Goal: Task Accomplishment & Management: Use online tool/utility

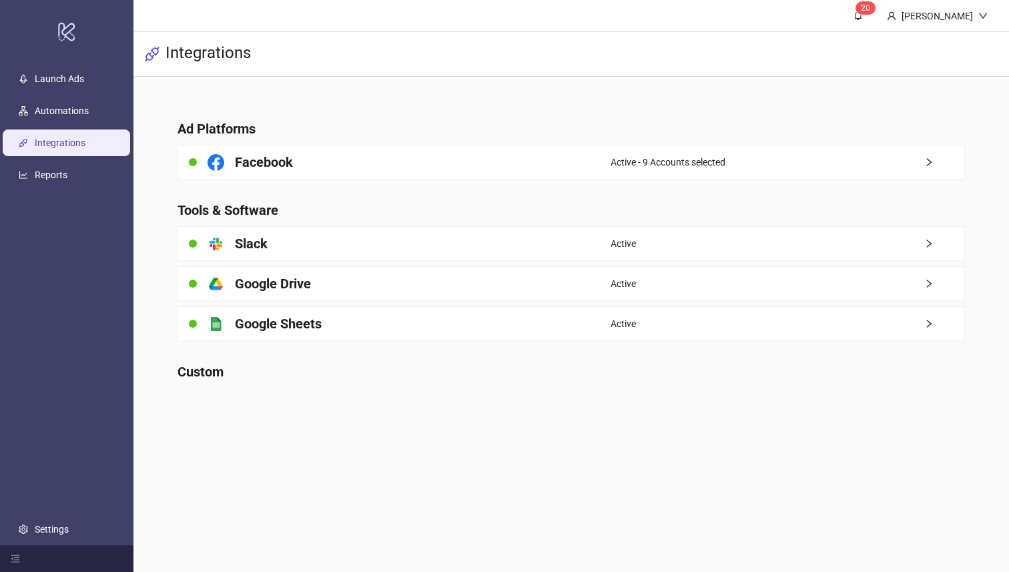
click at [379, 139] on main "Ad Platforms Facebook Active - 9 Accounts selected Tools & Software platform/sl…" at bounding box center [571, 243] width 808 height 332
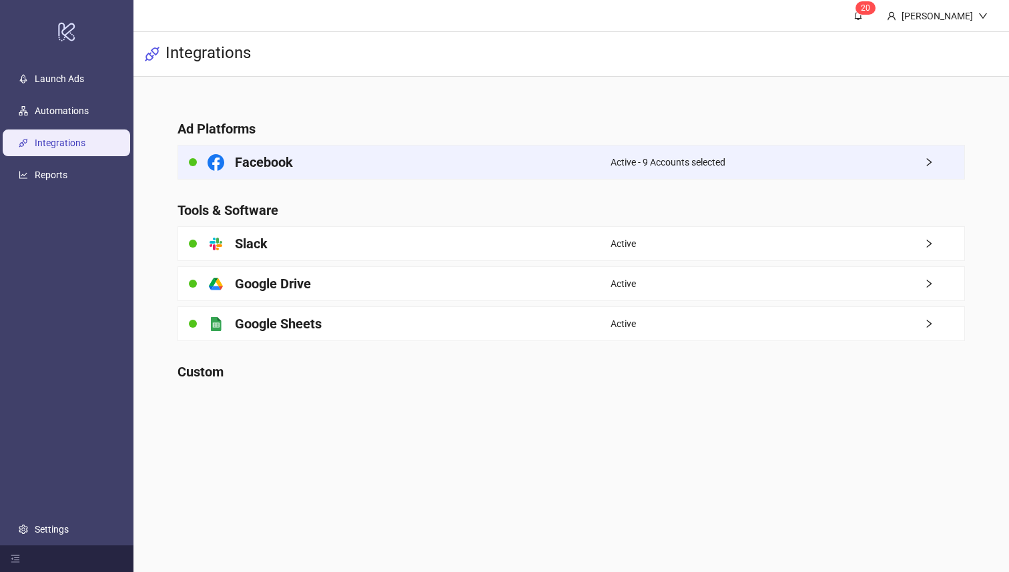
click at [395, 149] on div "Facebook" at bounding box center [394, 161] width 432 height 33
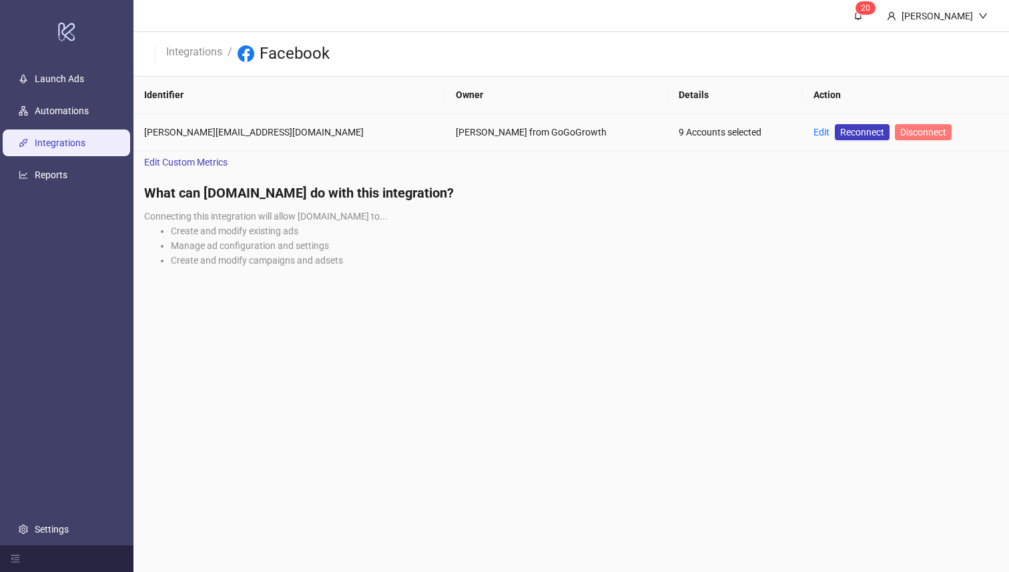
click at [900, 127] on span "Disconnect" at bounding box center [923, 132] width 46 height 11
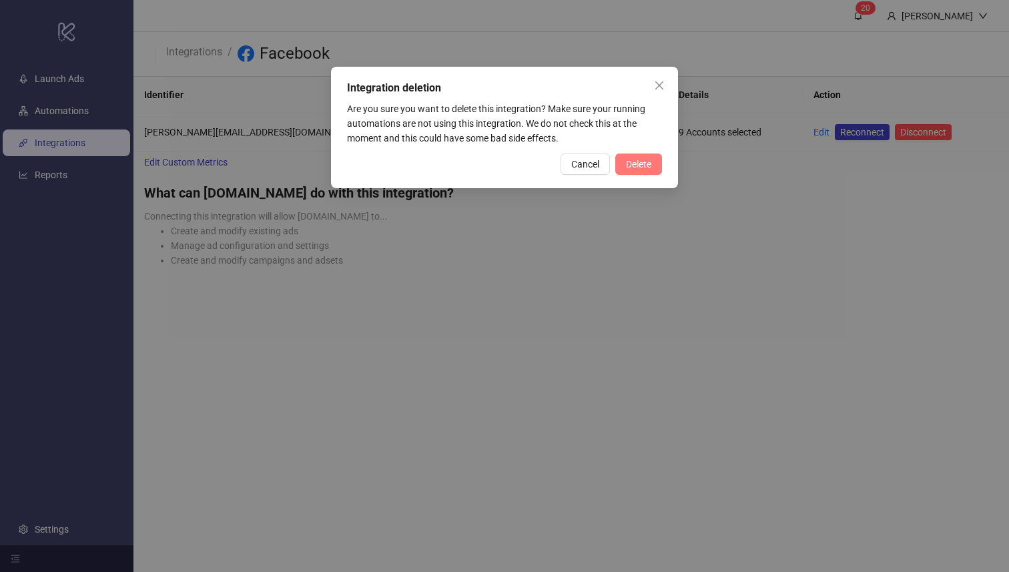
click at [640, 163] on span "Delete" at bounding box center [638, 164] width 25 height 11
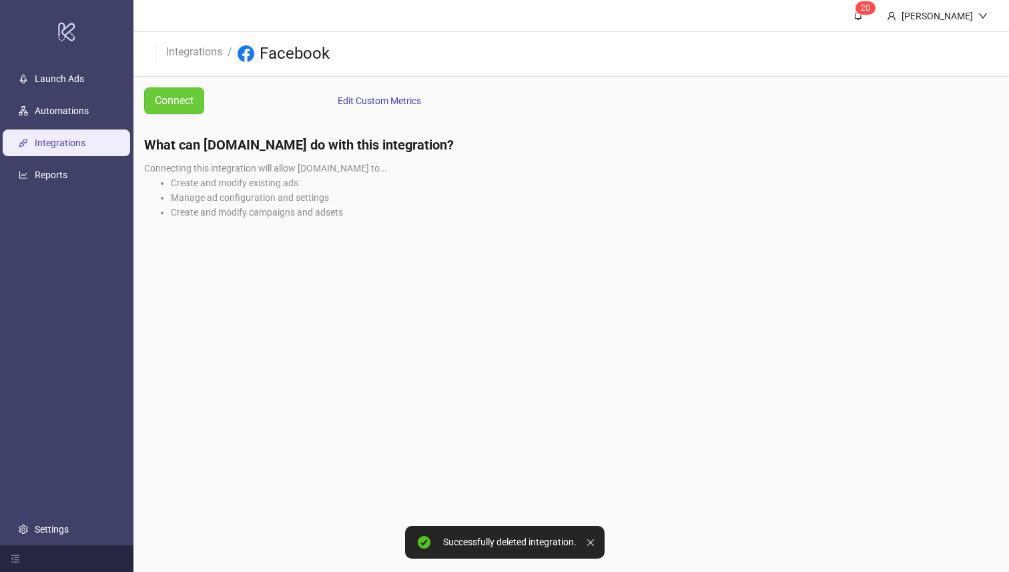
click at [193, 103] on span "Connect" at bounding box center [174, 100] width 39 height 17
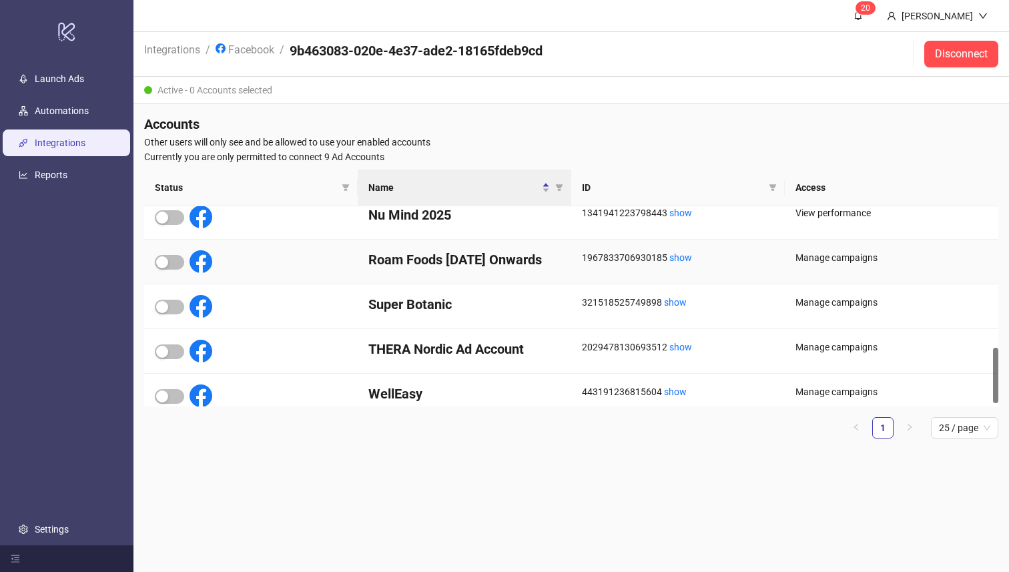
scroll to position [515, 0]
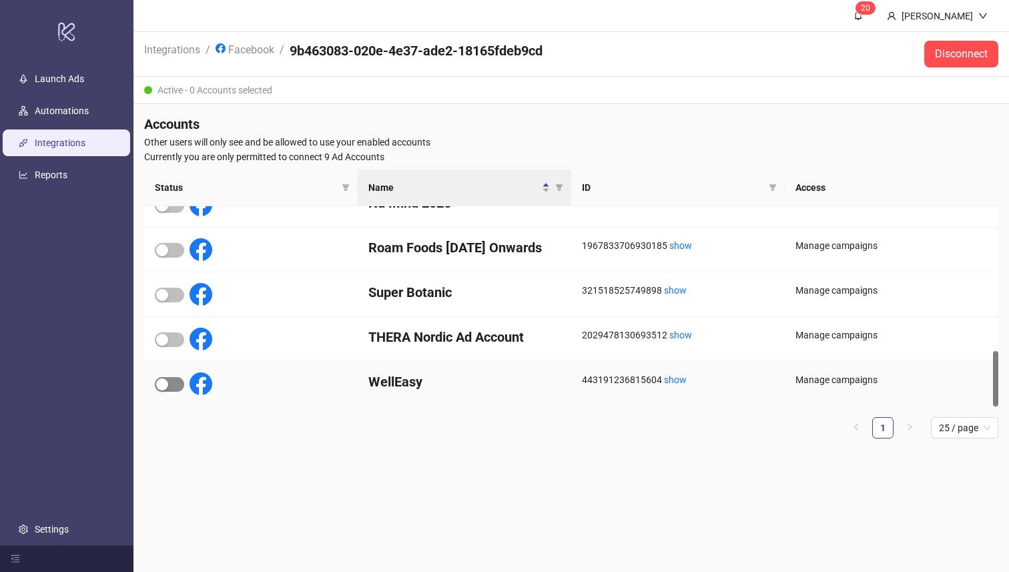
click at [161, 386] on div "button" at bounding box center [162, 384] width 12 height 12
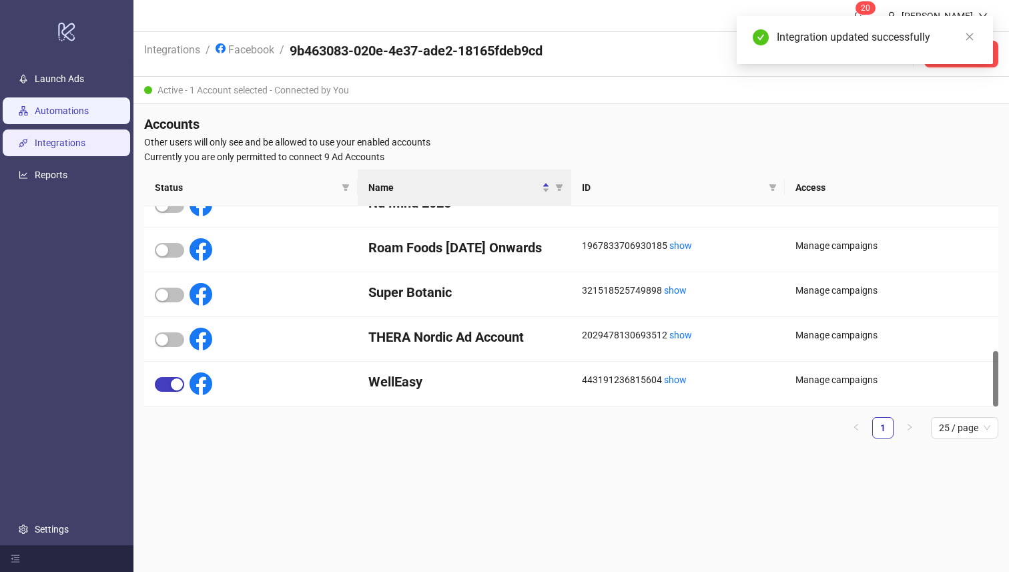
click at [73, 107] on link "Automations" at bounding box center [62, 111] width 54 height 11
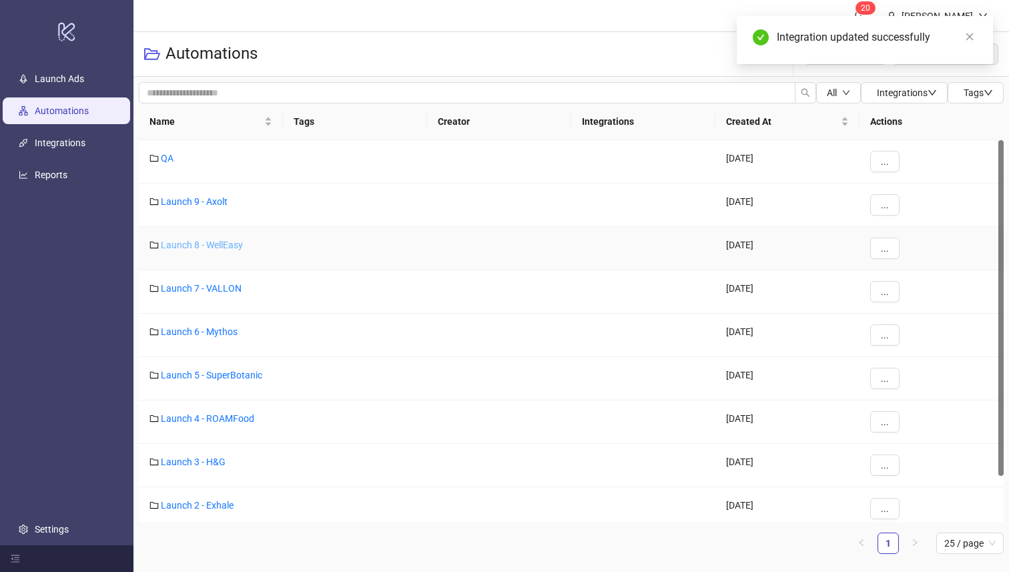
click at [207, 242] on link "Launch 8 - WellEasy" at bounding box center [202, 245] width 82 height 11
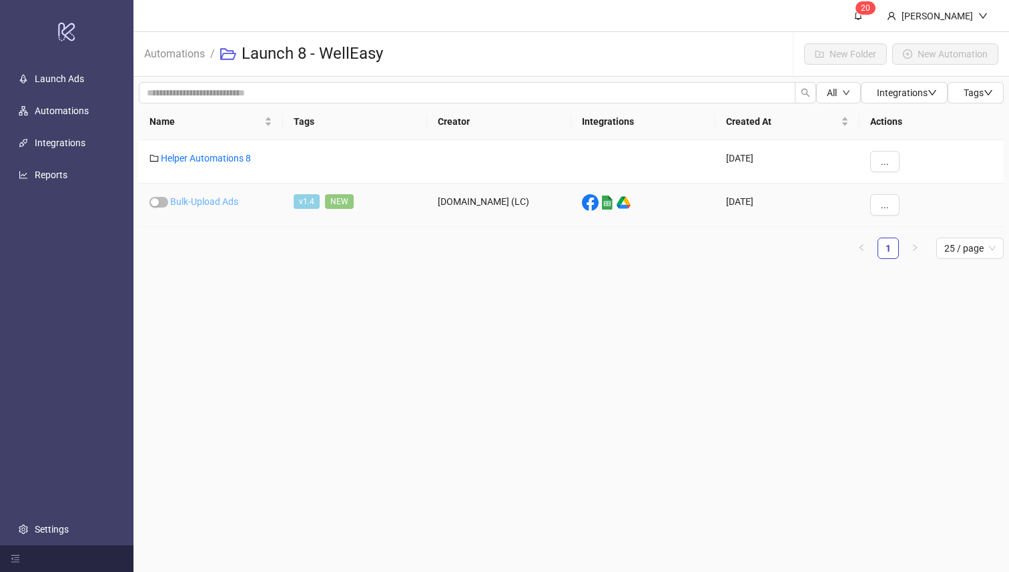
click at [213, 199] on link "Bulk-Upload Ads" at bounding box center [204, 201] width 68 height 11
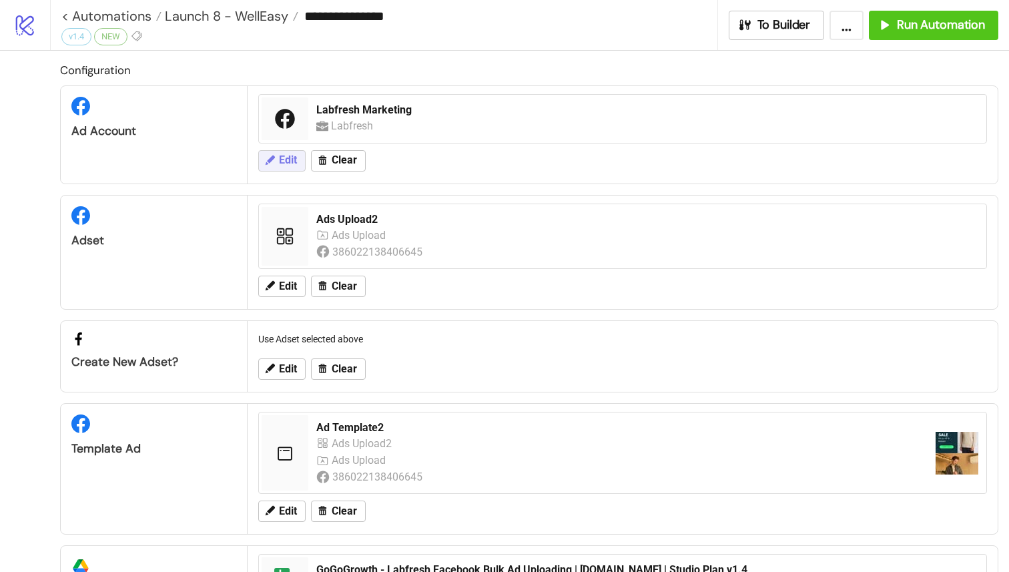
click at [279, 159] on span "Edit" at bounding box center [288, 160] width 18 height 12
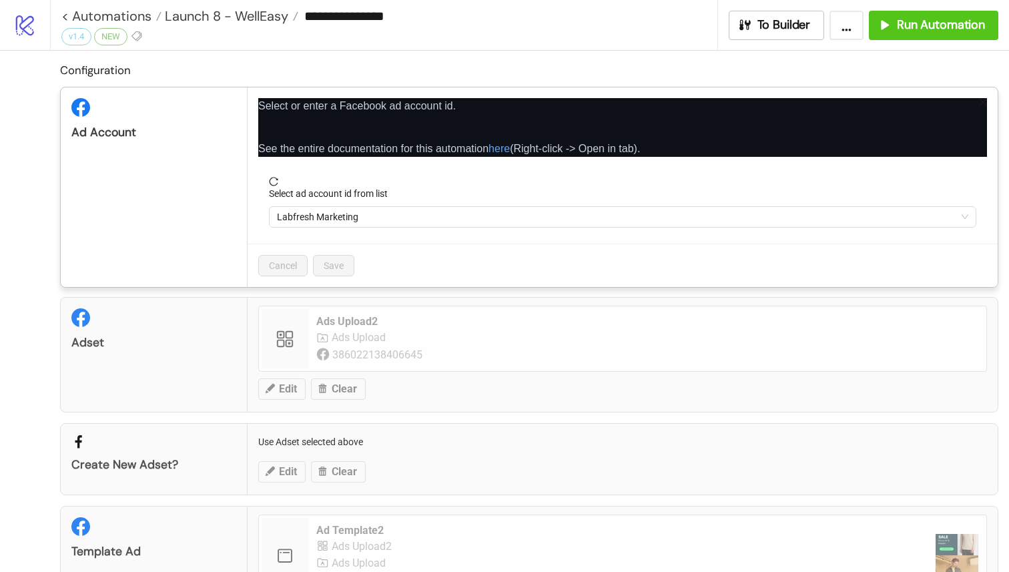
click at [318, 219] on span "Labfresh Marketing" at bounding box center [622, 217] width 691 height 20
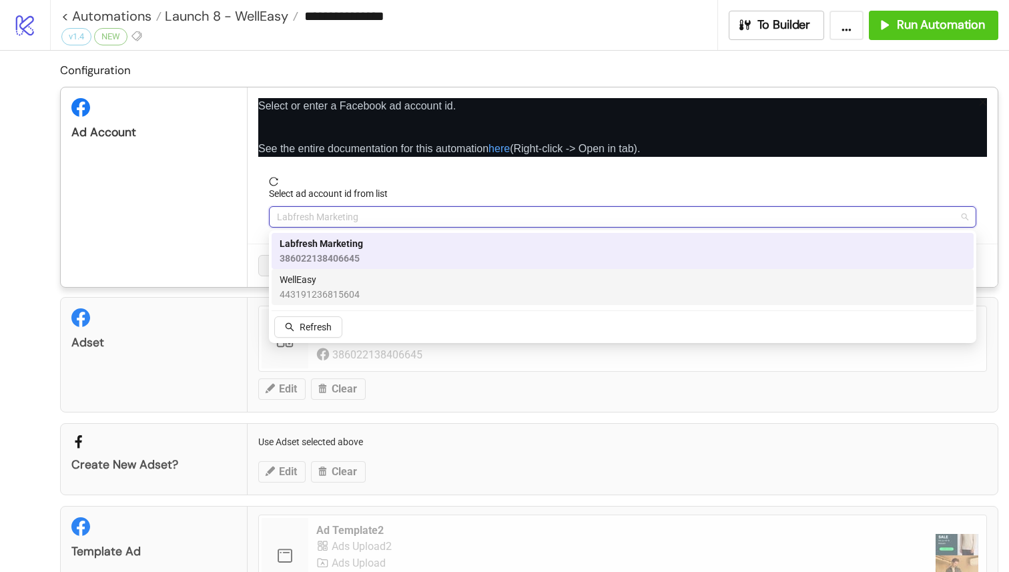
click at [321, 281] on span "WellEasy" at bounding box center [320, 279] width 80 height 15
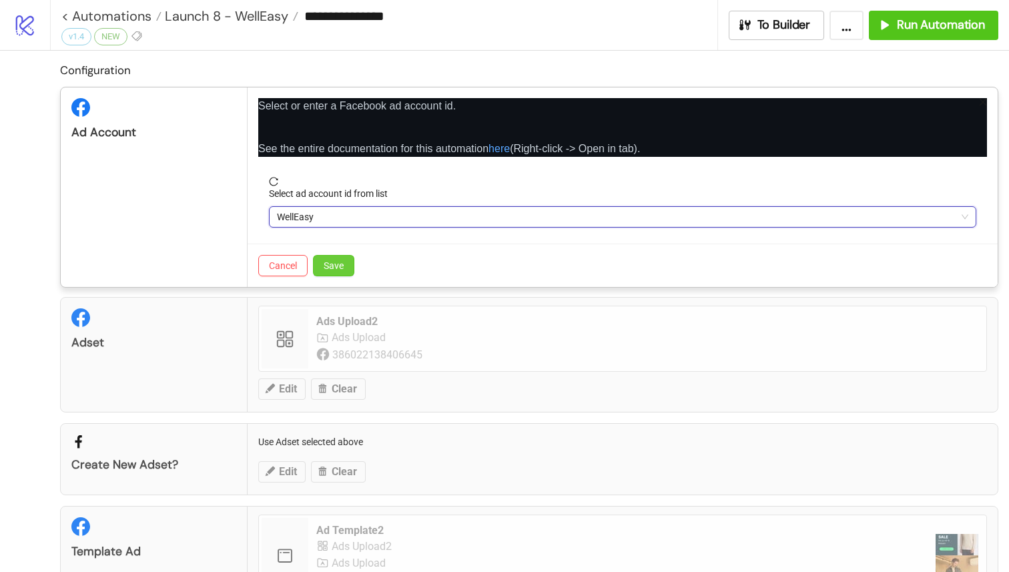
click at [334, 271] on button "Save" at bounding box center [333, 265] width 41 height 21
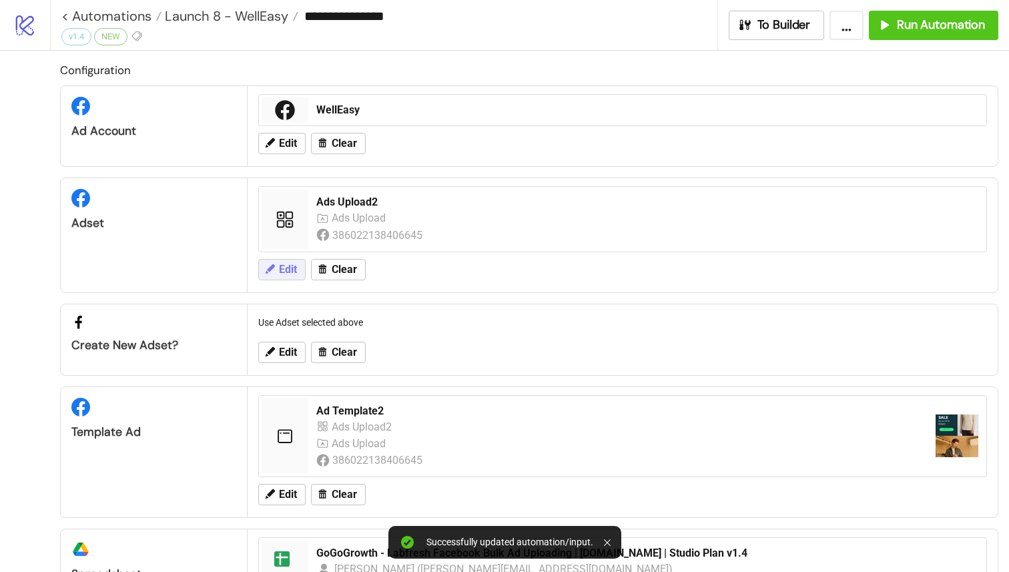
click at [287, 272] on span "Edit" at bounding box center [288, 270] width 18 height 12
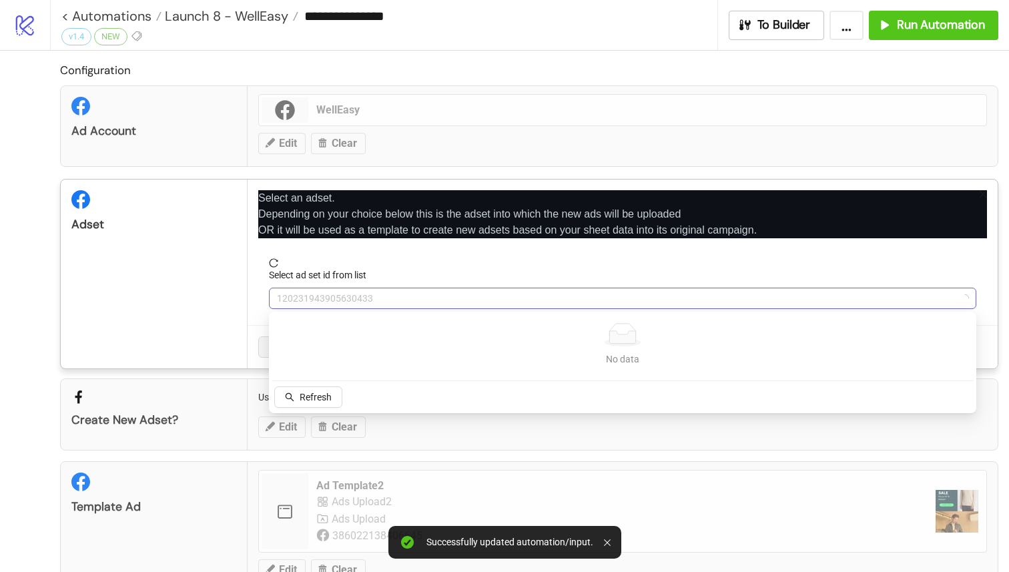
click at [344, 298] on span "120231943905630433" at bounding box center [622, 298] width 691 height 20
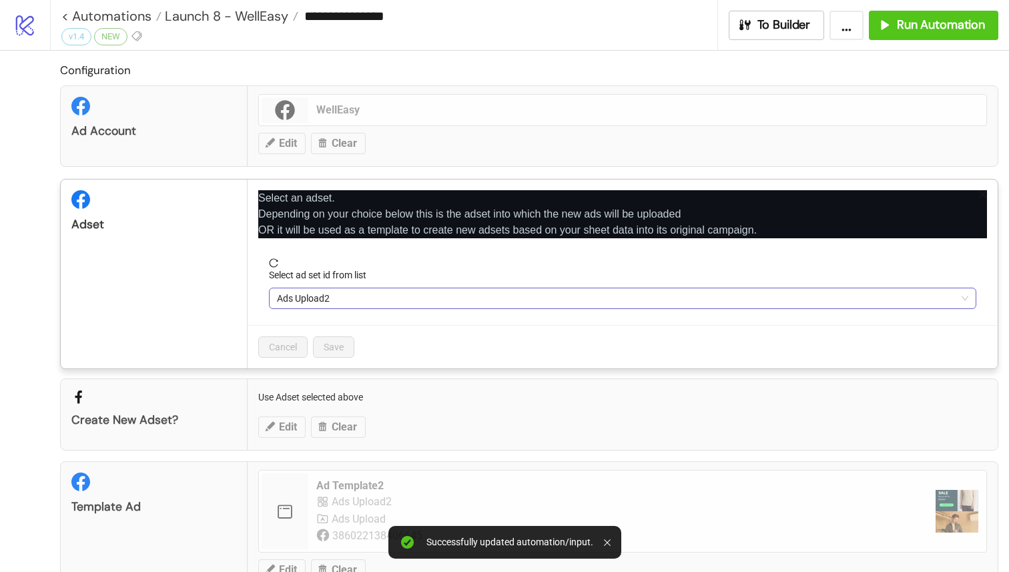
click at [329, 305] on span "Ads Upload2" at bounding box center [622, 298] width 691 height 20
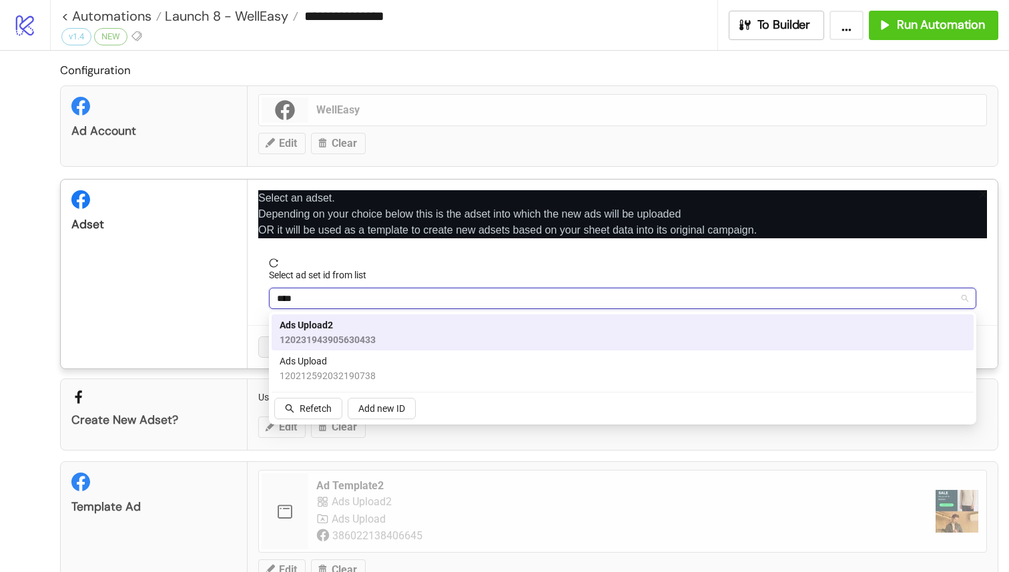
type input "****"
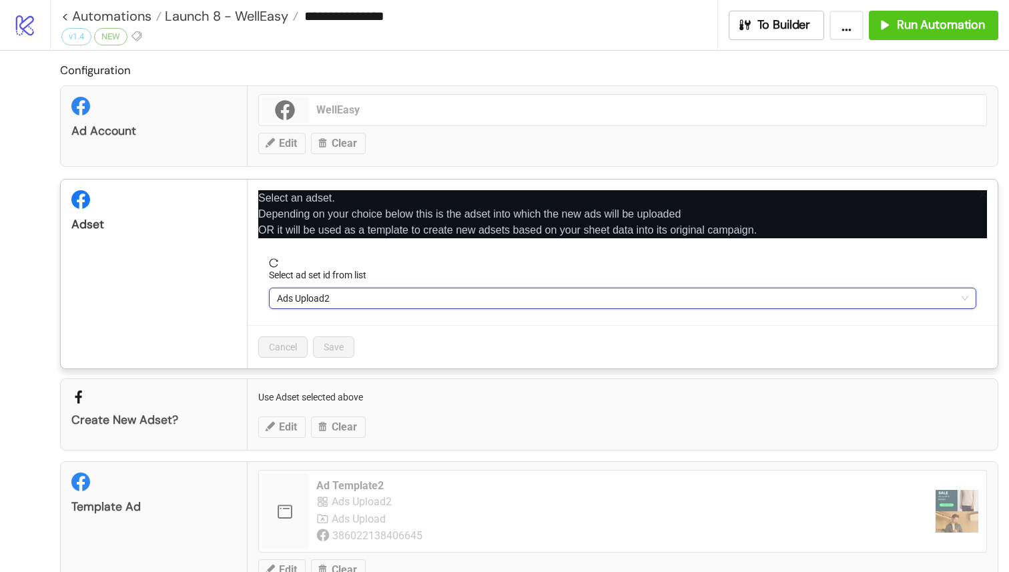
click at [402, 302] on span "Ads Upload2" at bounding box center [622, 298] width 691 height 20
click at [352, 301] on span "Ads Upload2" at bounding box center [622, 298] width 691 height 20
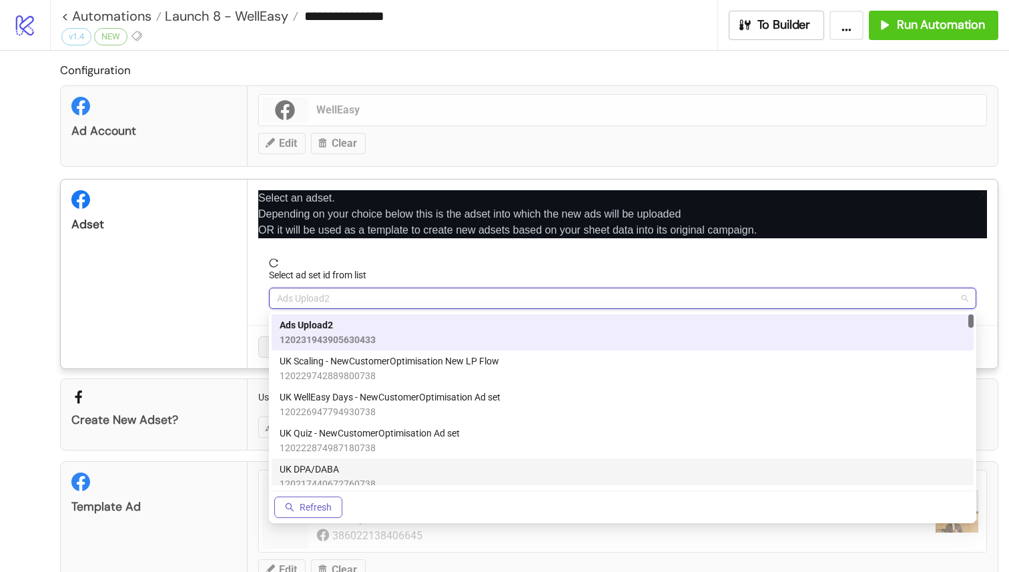
click at [324, 511] on span "Refresh" at bounding box center [316, 507] width 32 height 11
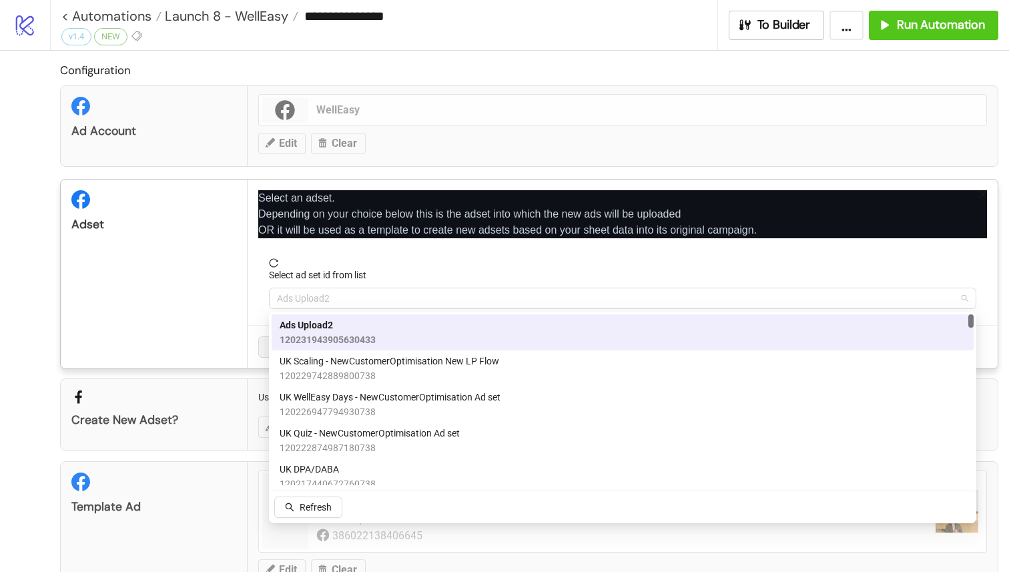
click at [354, 298] on span "Ads Upload2" at bounding box center [622, 298] width 691 height 20
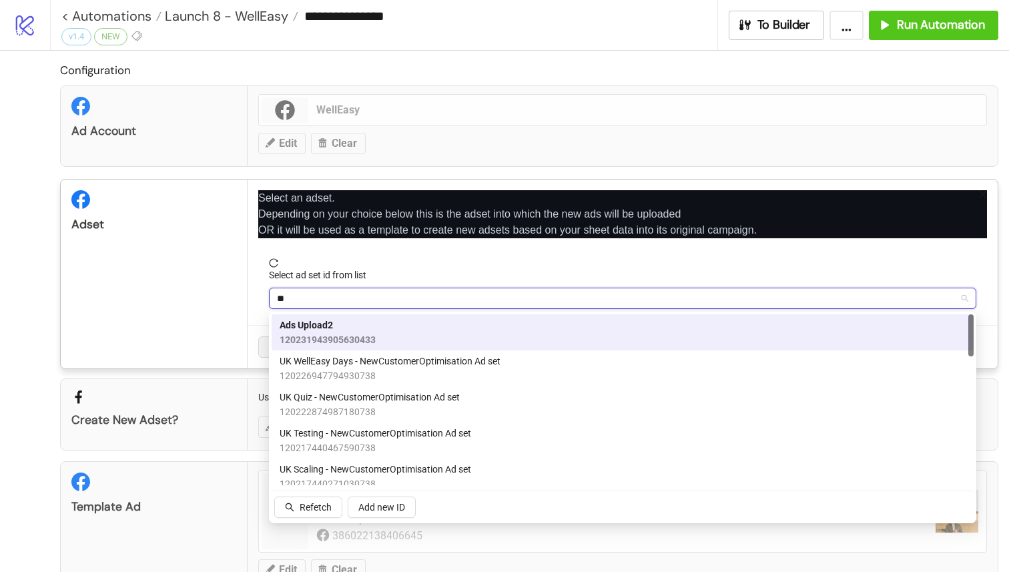
type input "***"
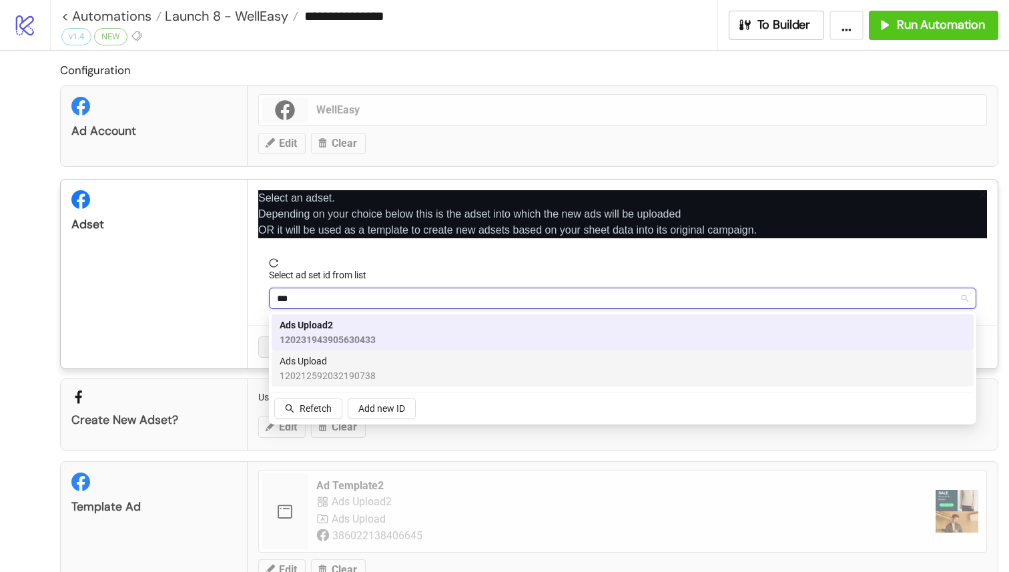
click at [372, 366] on span "Ads Upload" at bounding box center [328, 361] width 96 height 15
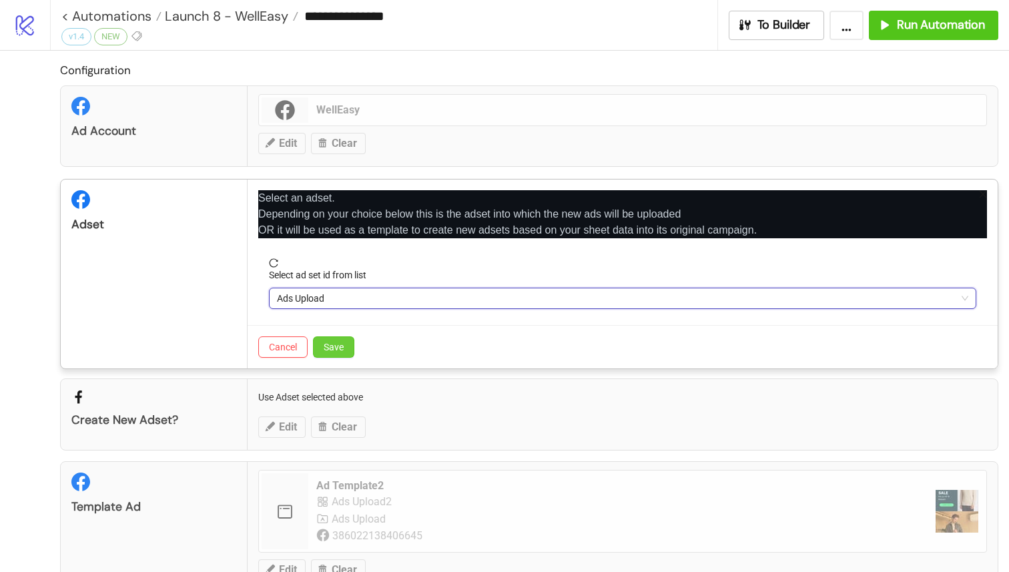
click at [352, 346] on button "Save" at bounding box center [333, 346] width 41 height 21
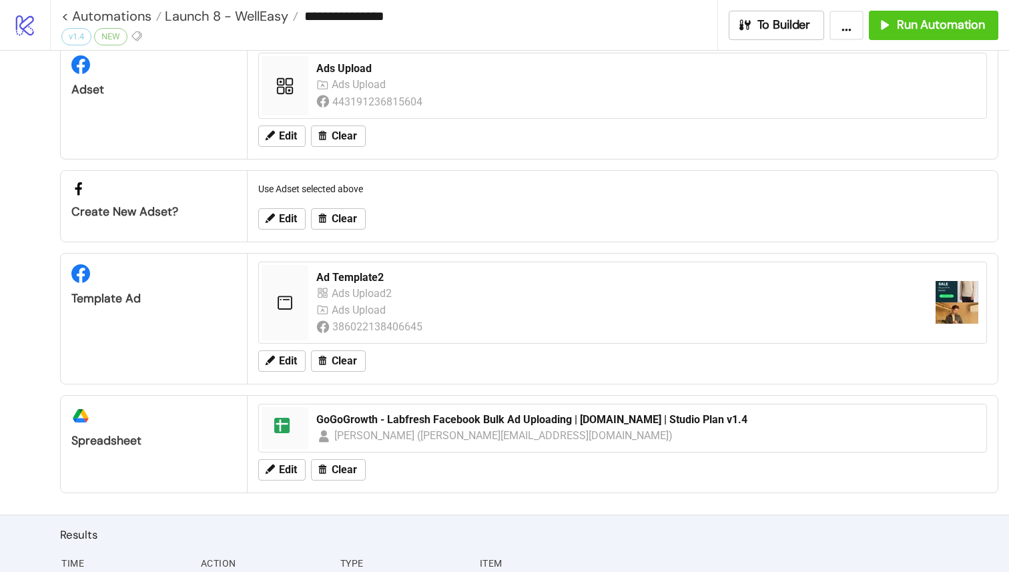
scroll to position [146, 0]
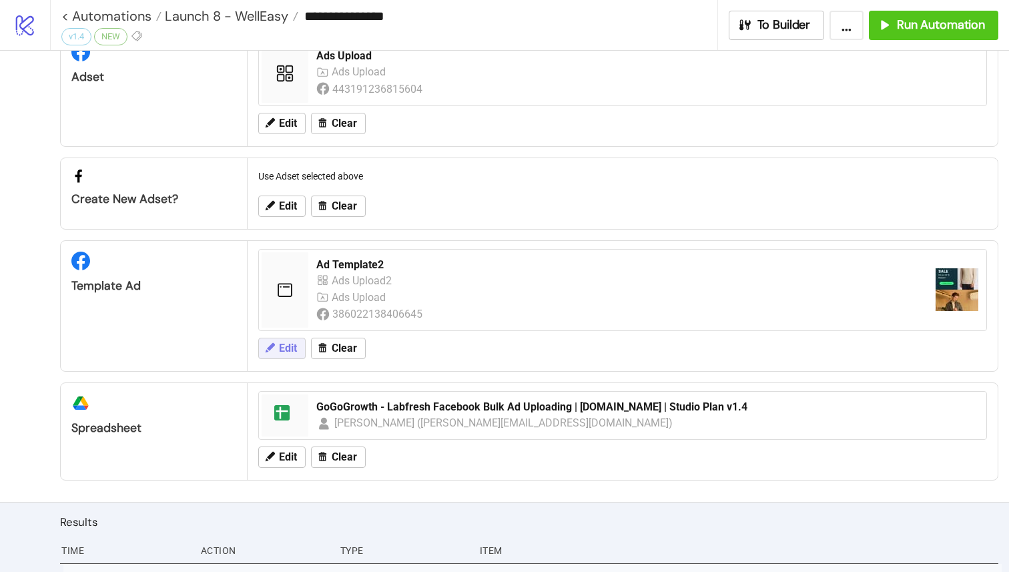
click at [289, 343] on span "Edit" at bounding box center [288, 348] width 18 height 12
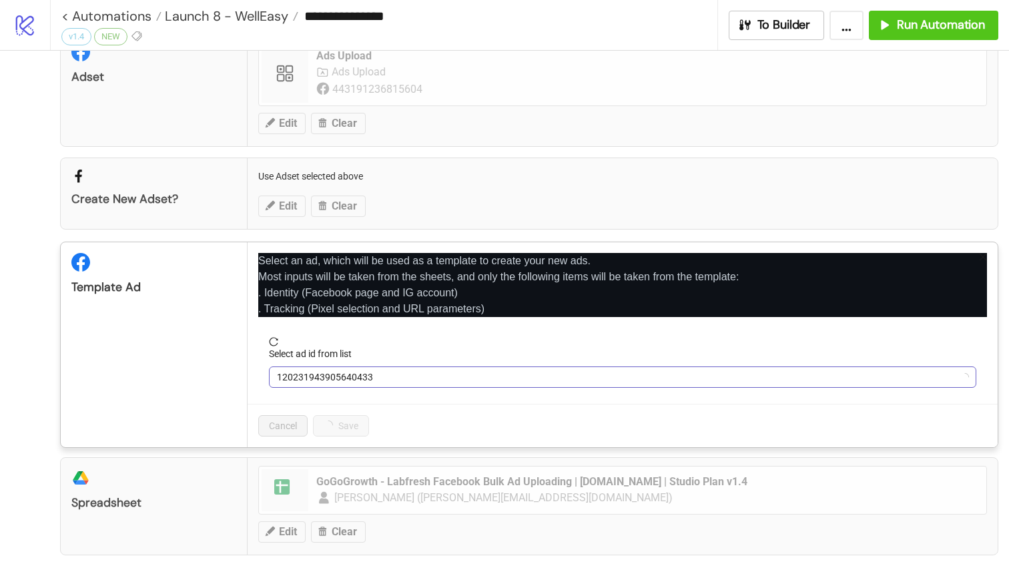
click at [324, 374] on span "120231943905640433" at bounding box center [622, 377] width 691 height 20
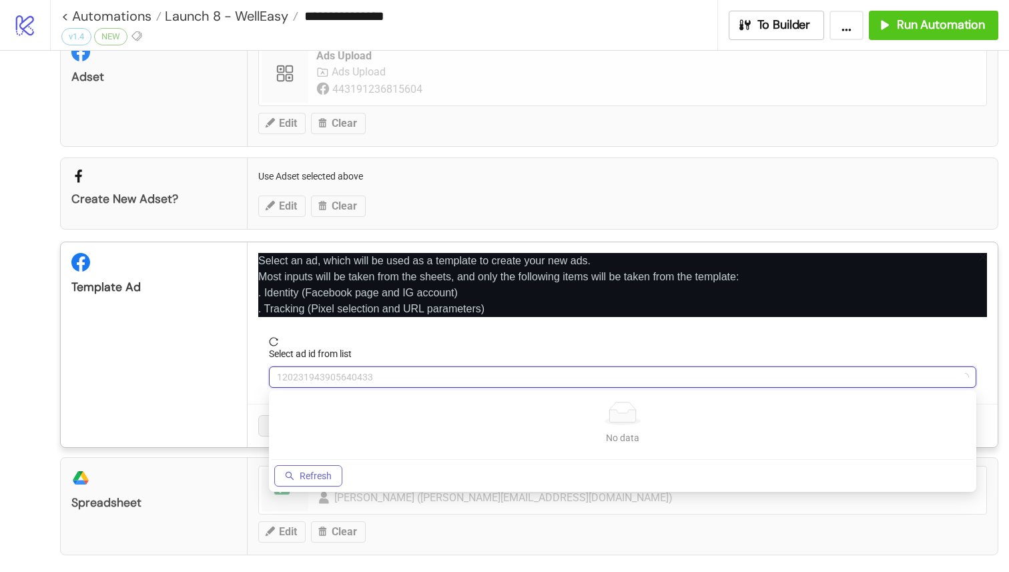
click at [330, 468] on button "Refresh" at bounding box center [308, 475] width 68 height 21
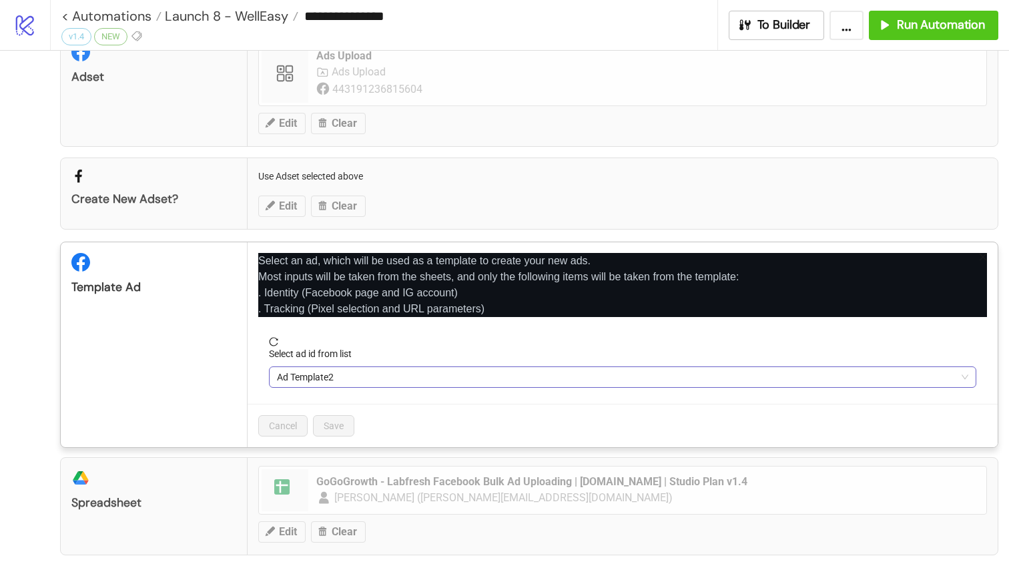
click at [382, 372] on span "Ad Template2" at bounding box center [622, 377] width 691 height 20
click at [346, 369] on span "Ad Template2" at bounding box center [622, 377] width 691 height 20
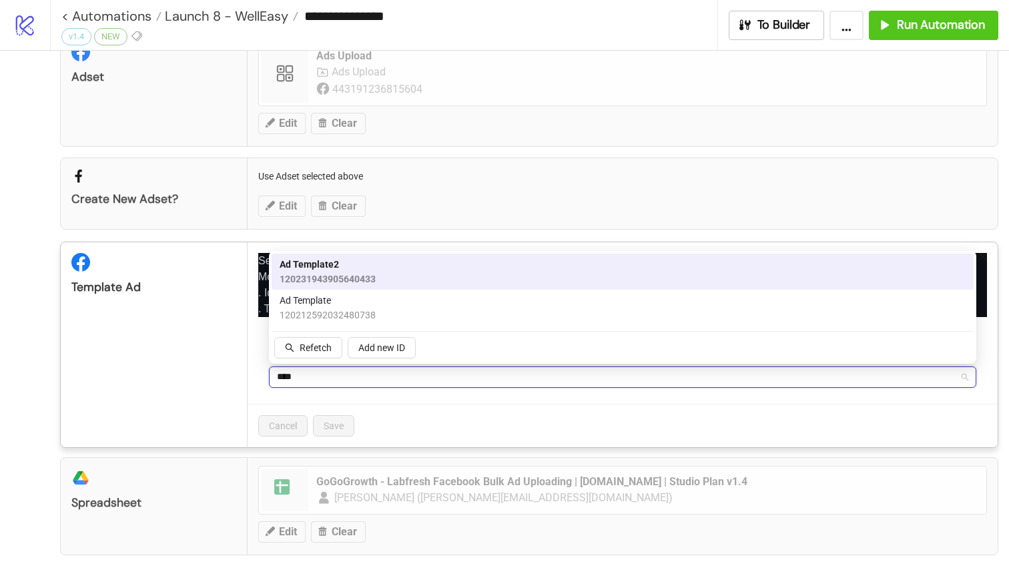
type input "*****"
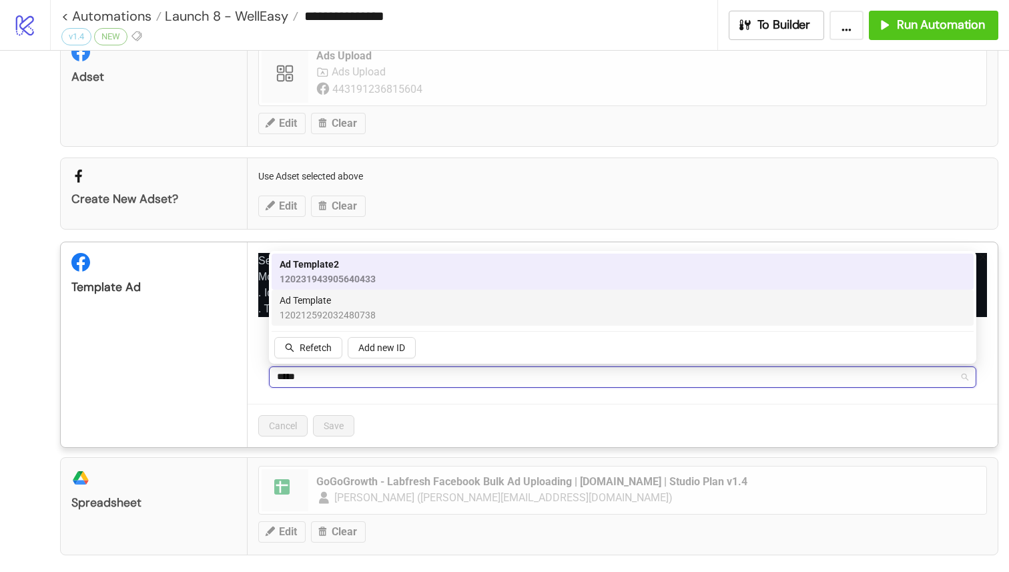
click at [406, 308] on div "Ad Template 120212592032480738" at bounding box center [623, 307] width 686 height 29
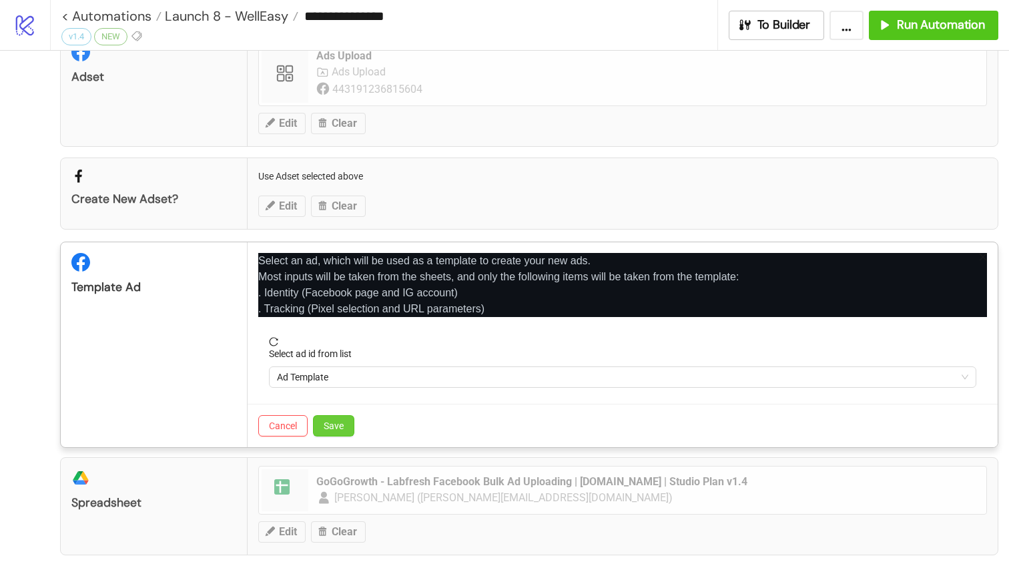
click at [329, 424] on span "Save" at bounding box center [334, 425] width 20 height 11
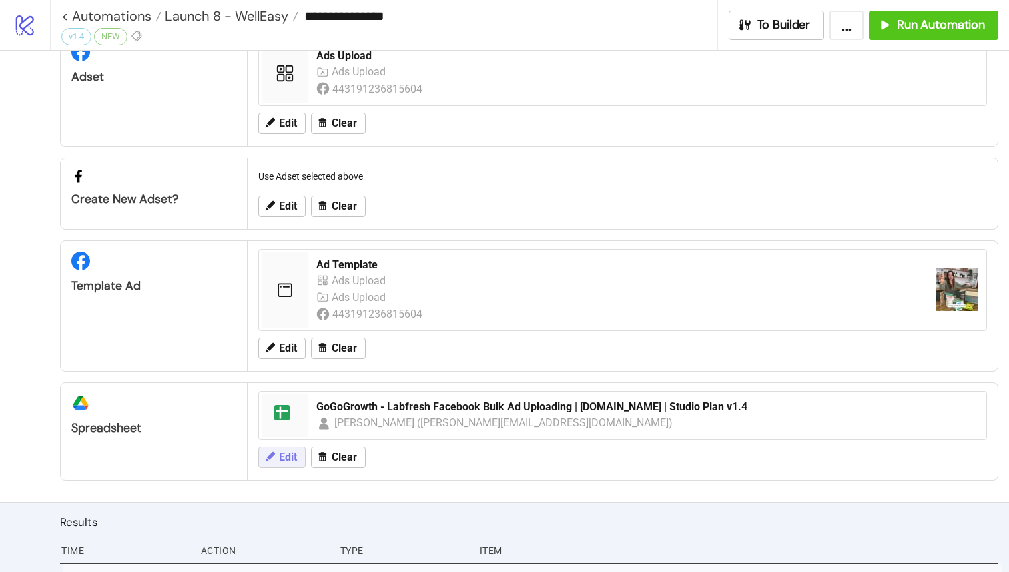
click at [287, 462] on span "Edit" at bounding box center [288, 457] width 18 height 12
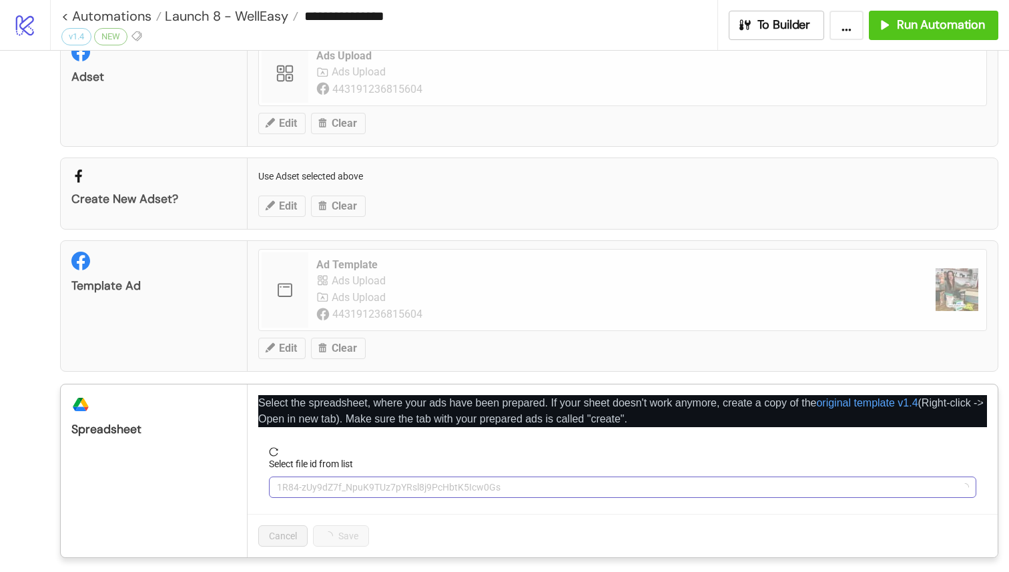
click at [383, 484] on span "1R84-zUy9dZ7f_NpuK9TUz7pYRsl8j9PcHbtK5Icw0Gs" at bounding box center [622, 487] width 691 height 20
click at [318, 484] on span "GoGoGrowth - Labfresh Facebook Bulk Ad Uploading | [DOMAIN_NAME] | Studio Plan …" at bounding box center [622, 487] width 691 height 20
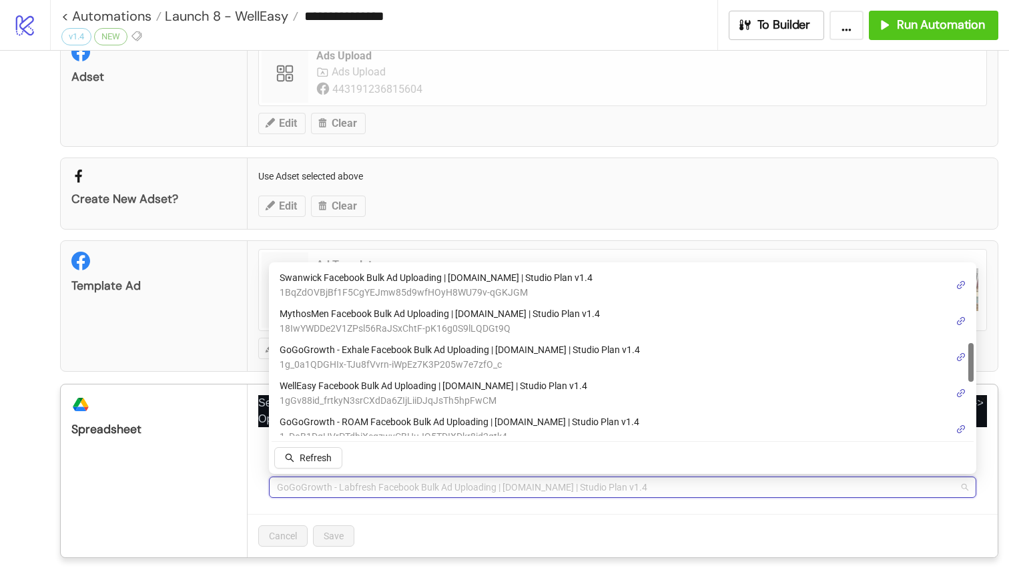
scroll to position [352, 0]
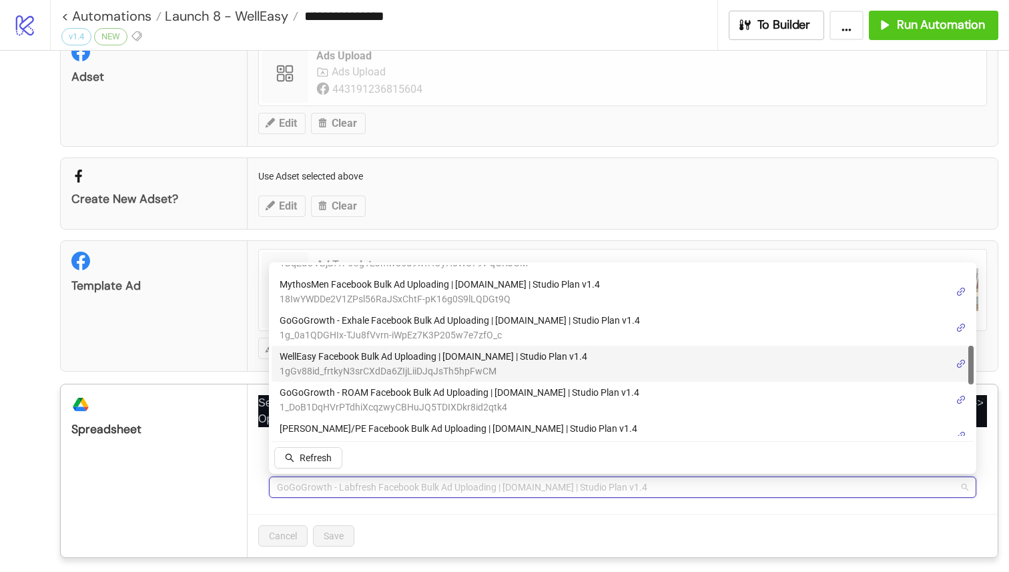
click at [412, 360] on span "WellEasy Facebook Bulk Ad Uploading | [DOMAIN_NAME] | Studio Plan v1.4" at bounding box center [434, 356] width 308 height 15
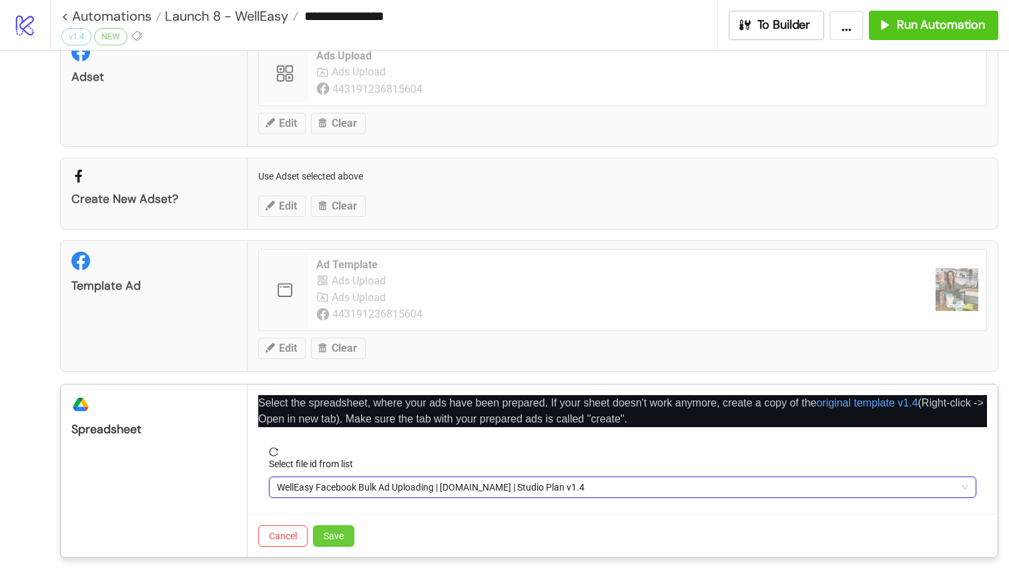
click at [340, 536] on span "Save" at bounding box center [334, 535] width 20 height 11
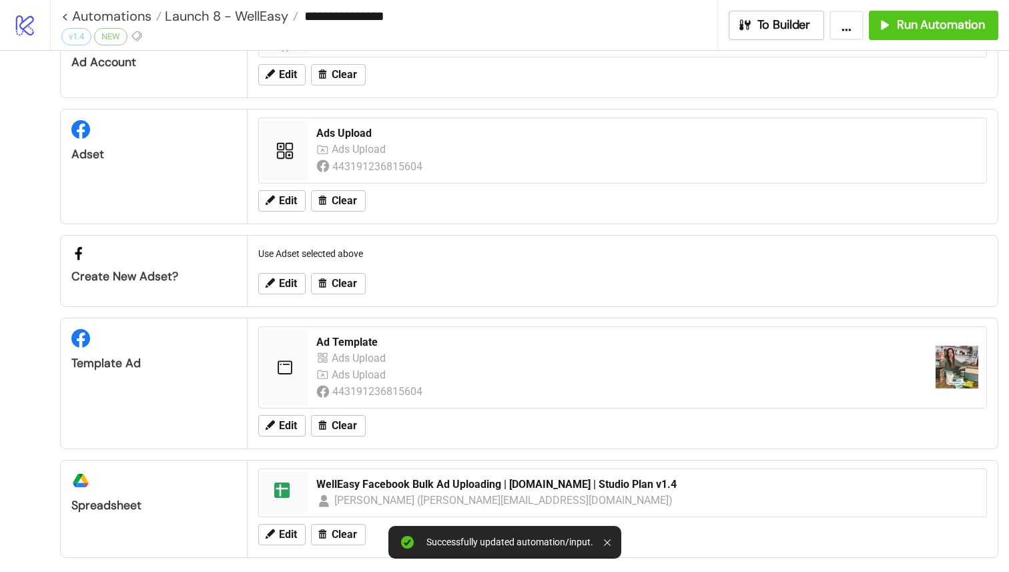
scroll to position [29, 0]
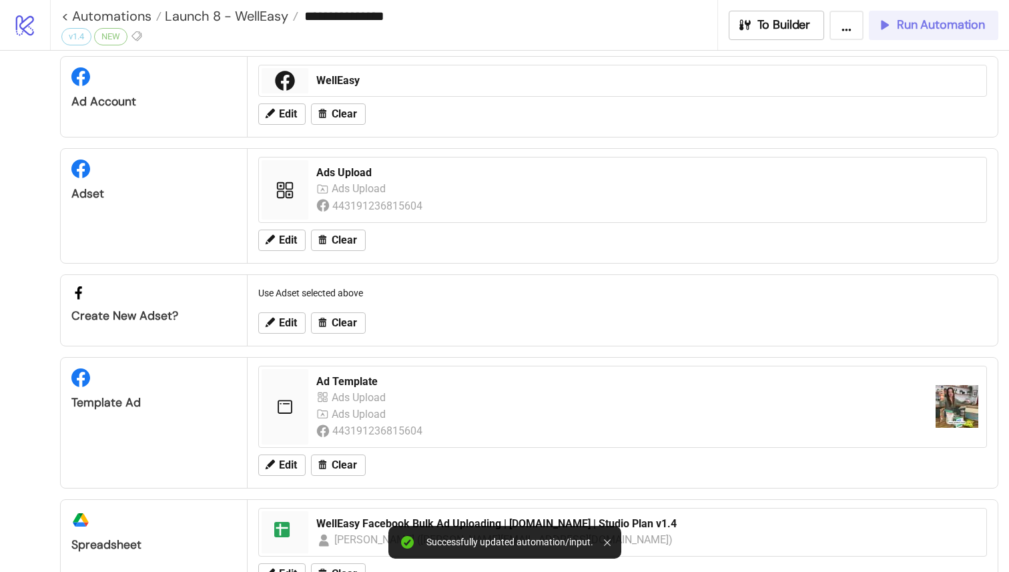
click at [915, 23] on span "Run Automation" at bounding box center [941, 24] width 88 height 15
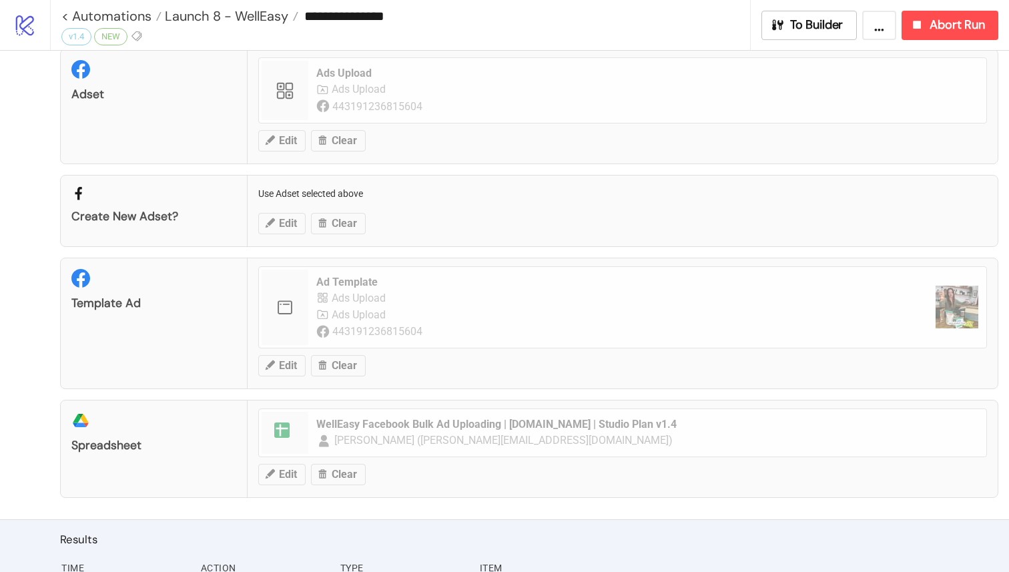
scroll to position [0, 0]
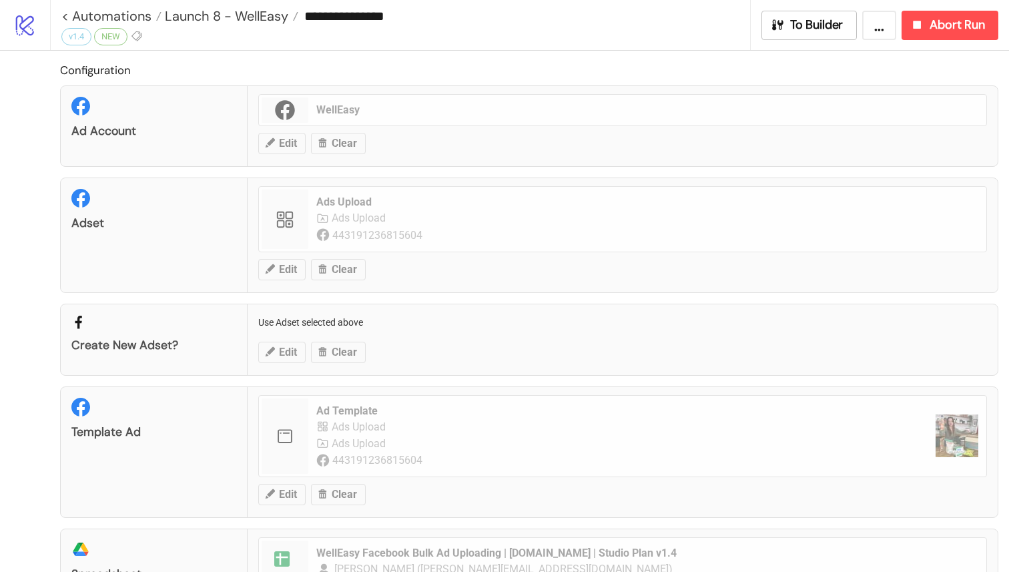
click at [885, 27] on button "..." at bounding box center [879, 25] width 34 height 29
click at [71, 15] on link "< Automations" at bounding box center [111, 15] width 100 height 13
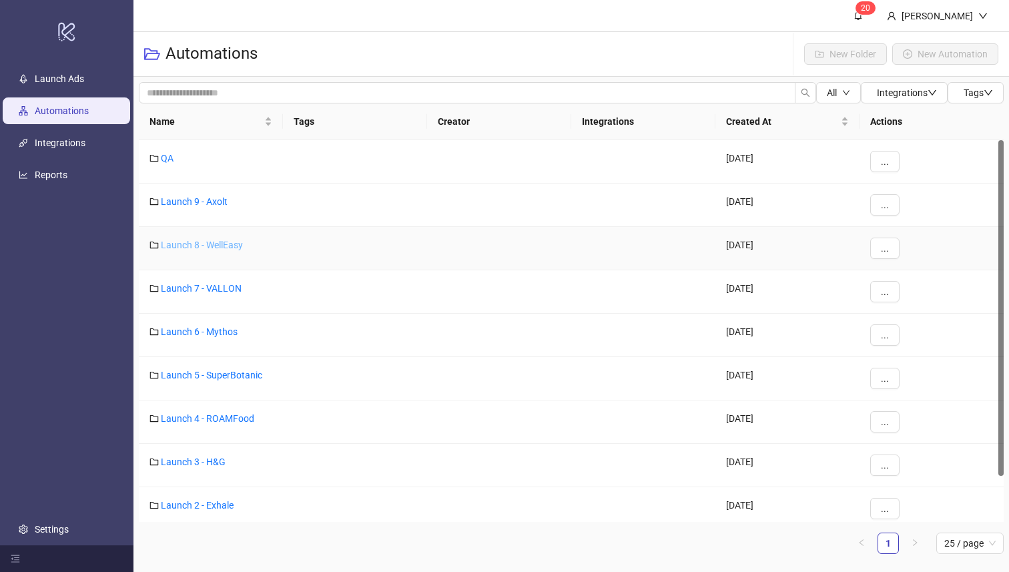
click at [203, 244] on link "Launch 8 - WellEasy" at bounding box center [202, 245] width 82 height 11
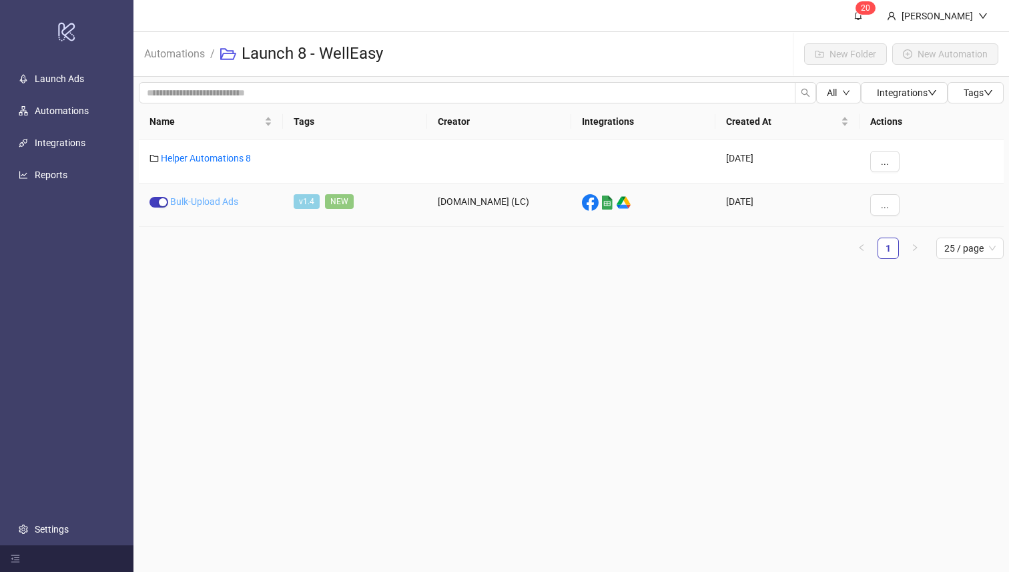
click at [219, 200] on link "Bulk-Upload Ads" at bounding box center [204, 201] width 68 height 11
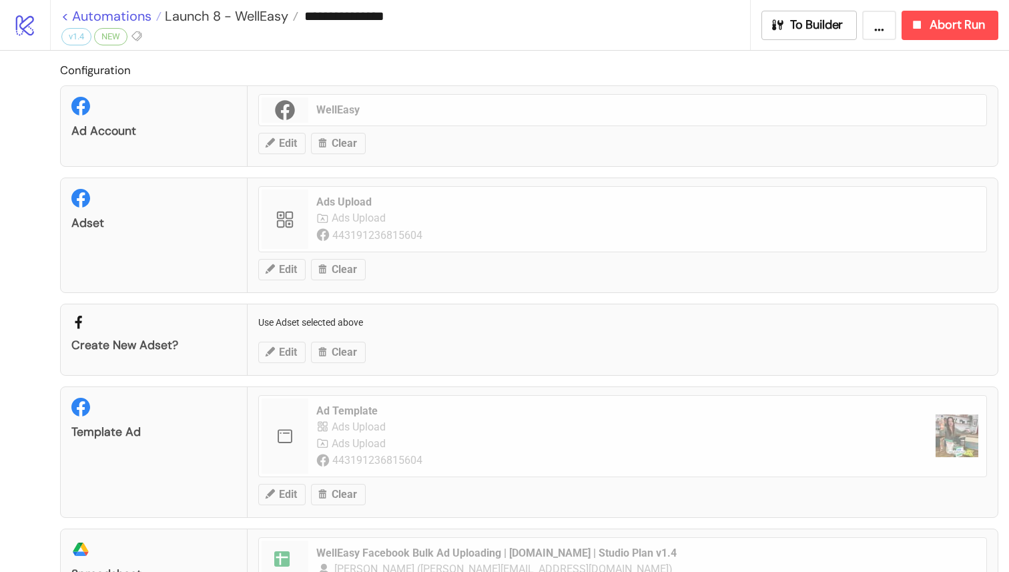
click at [62, 11] on link "< Automations" at bounding box center [111, 15] width 100 height 13
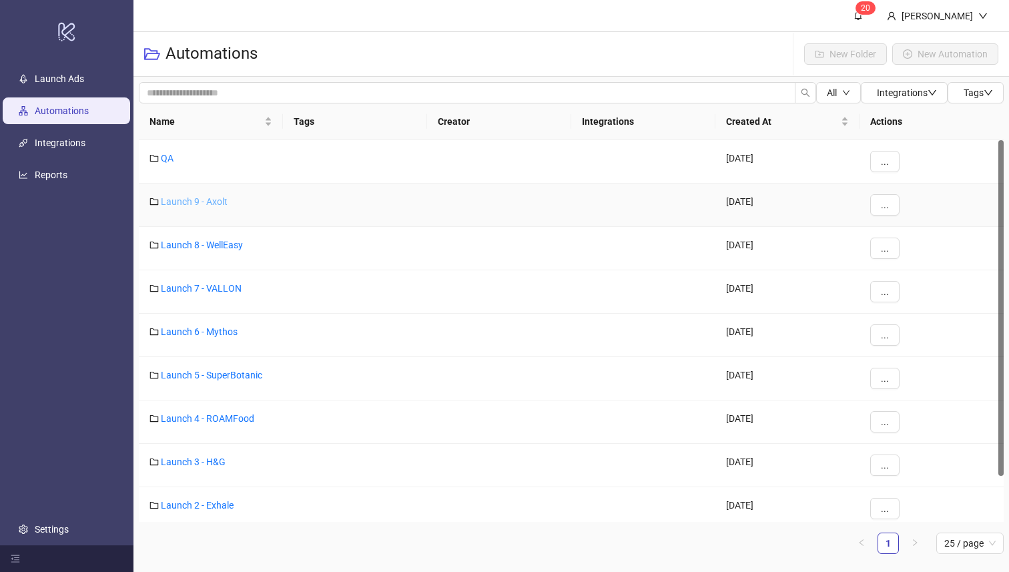
click at [214, 200] on link "Launch 9 - Axolt" at bounding box center [194, 201] width 67 height 11
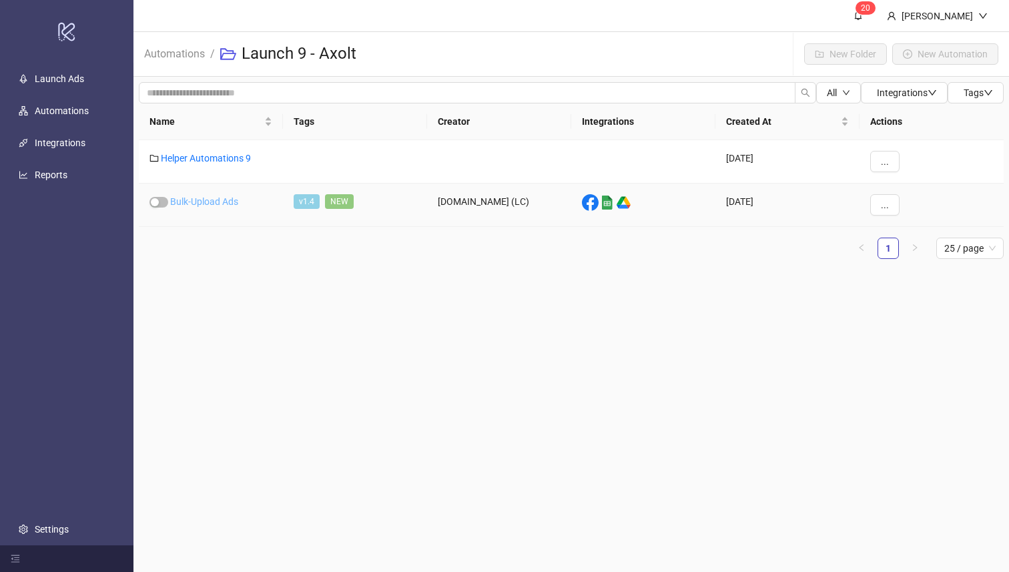
click at [220, 199] on link "Bulk-Upload Ads" at bounding box center [204, 201] width 68 height 11
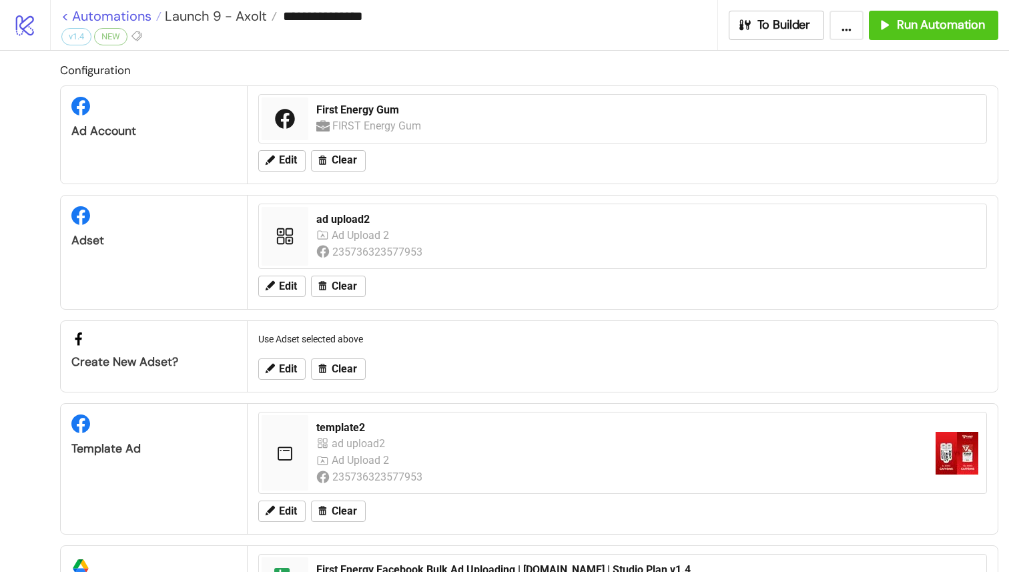
click at [64, 13] on link "< Automations" at bounding box center [111, 15] width 100 height 13
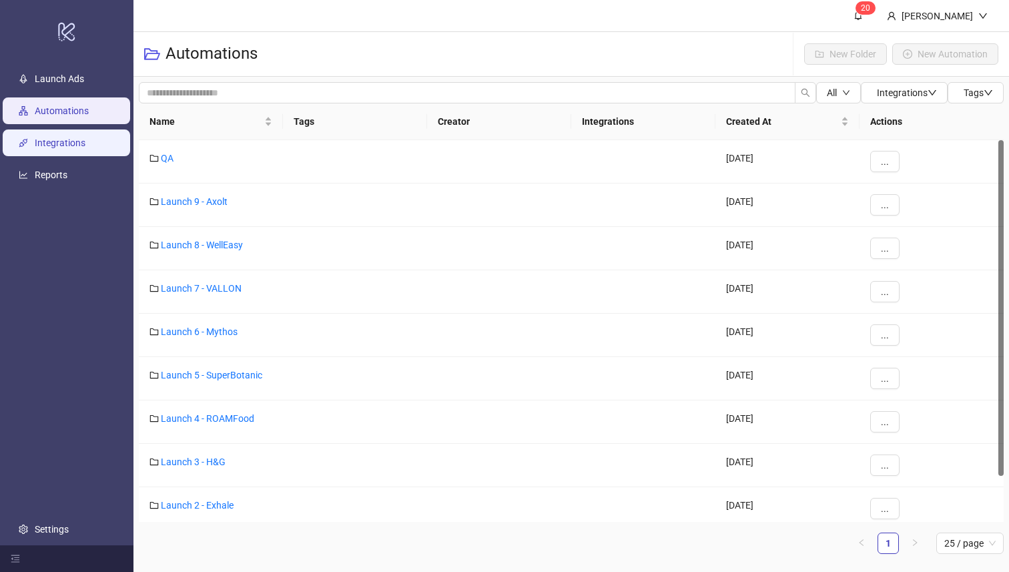
click at [53, 138] on link "Integrations" at bounding box center [60, 143] width 51 height 11
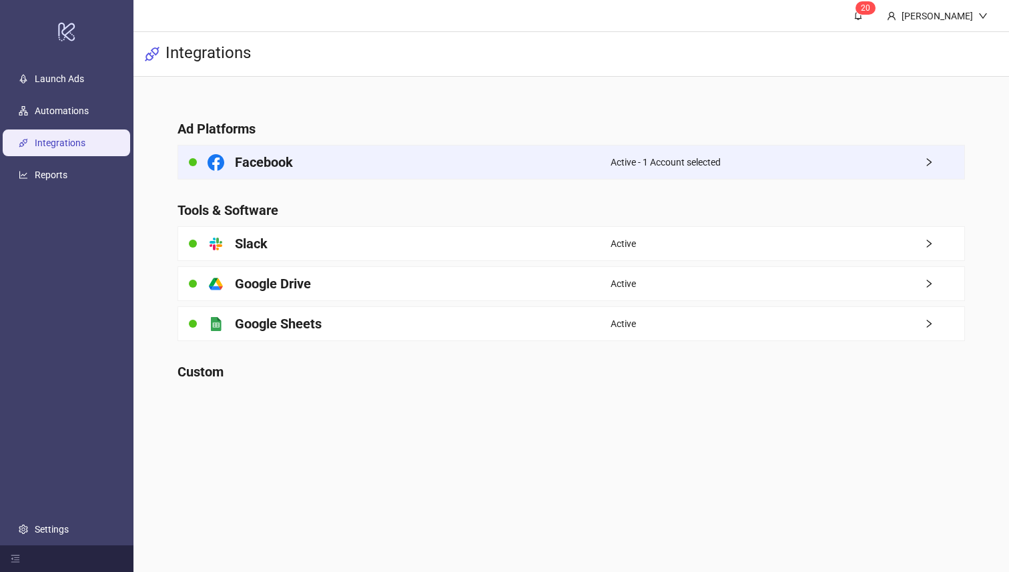
click at [250, 175] on div "Facebook" at bounding box center [394, 161] width 432 height 33
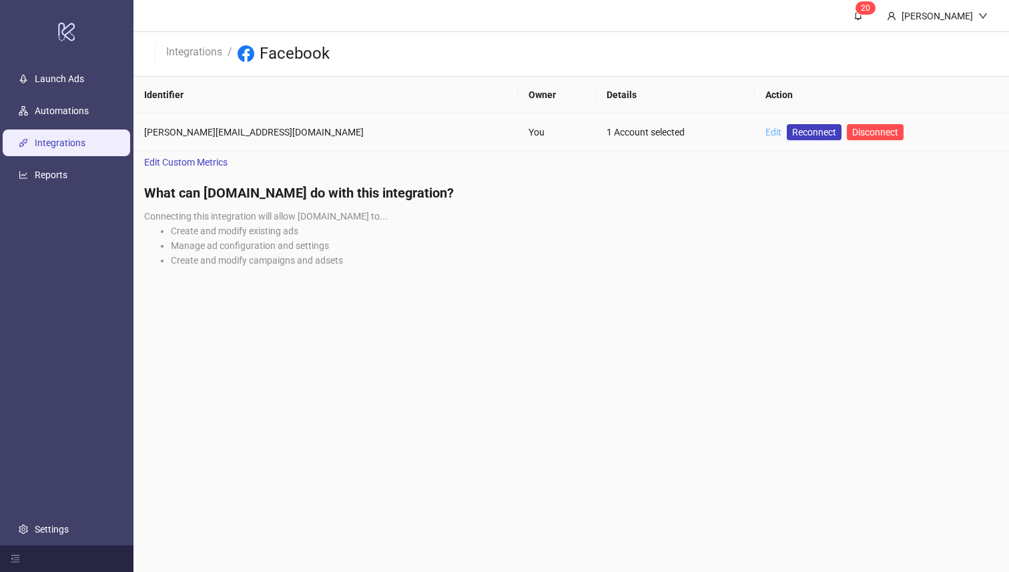
click at [765, 133] on link "Edit" at bounding box center [773, 132] width 16 height 11
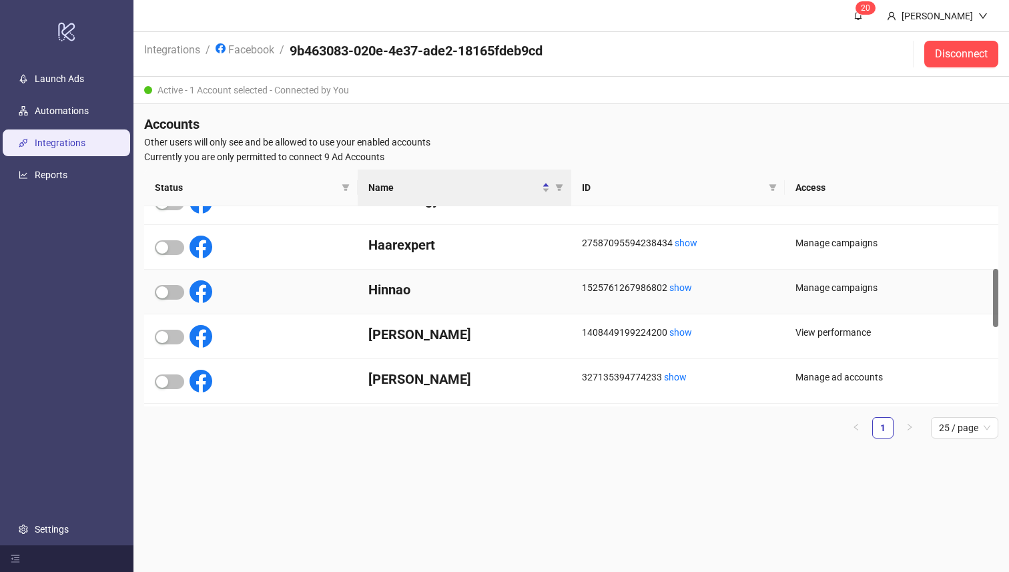
scroll to position [155, 0]
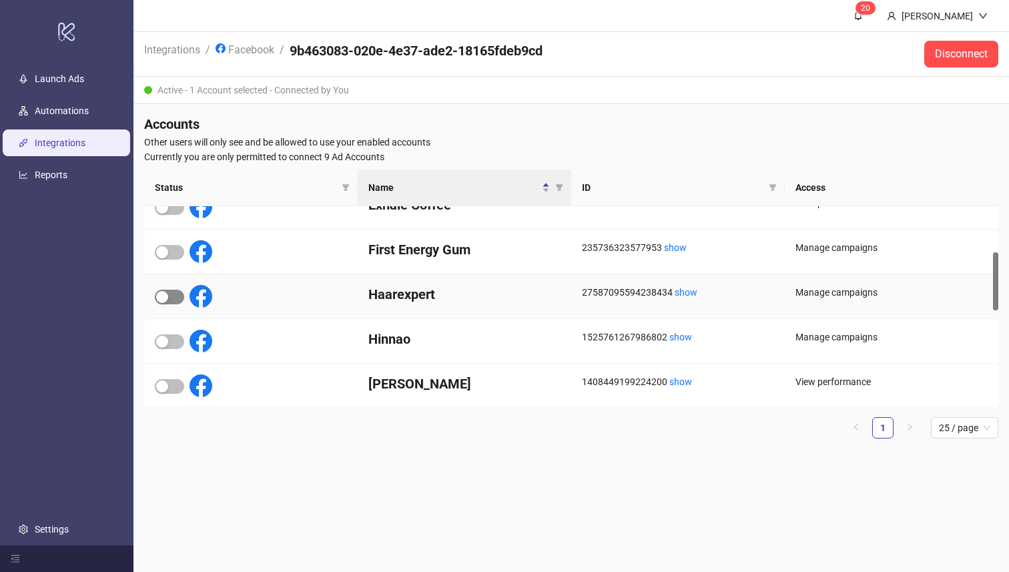
click at [161, 300] on div "button" at bounding box center [162, 297] width 12 height 12
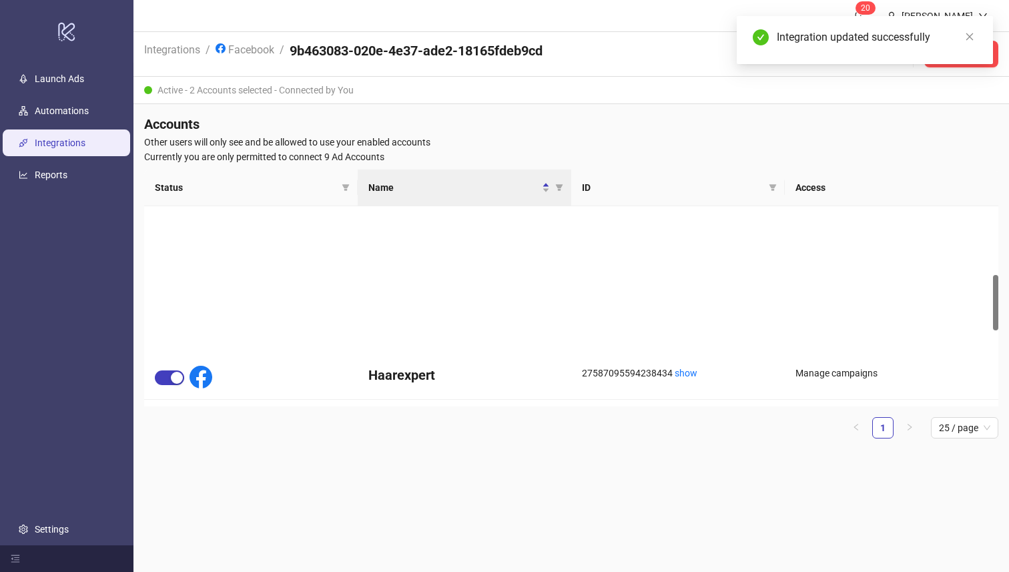
scroll to position [0, 0]
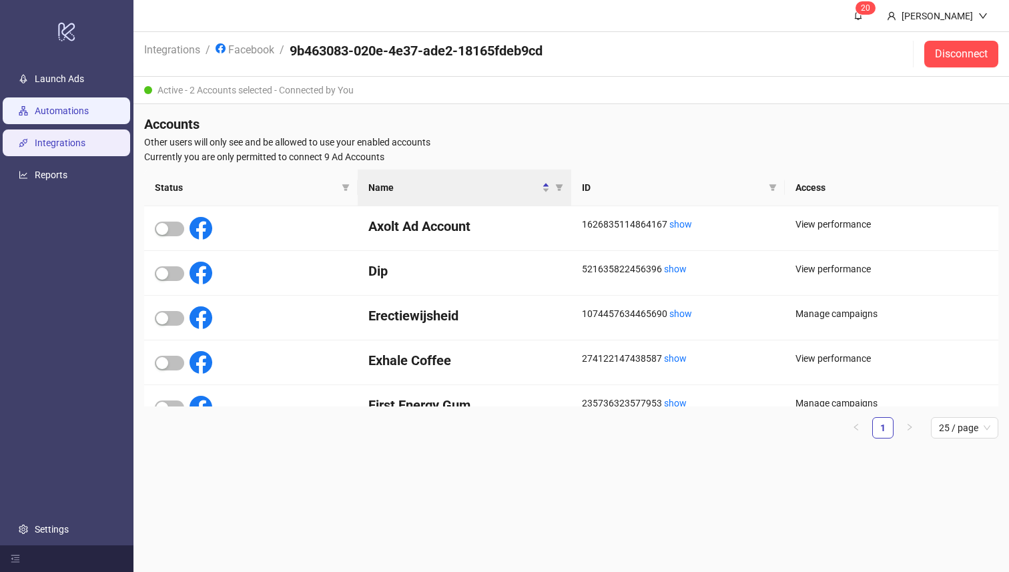
click at [51, 107] on link "Automations" at bounding box center [62, 111] width 54 height 11
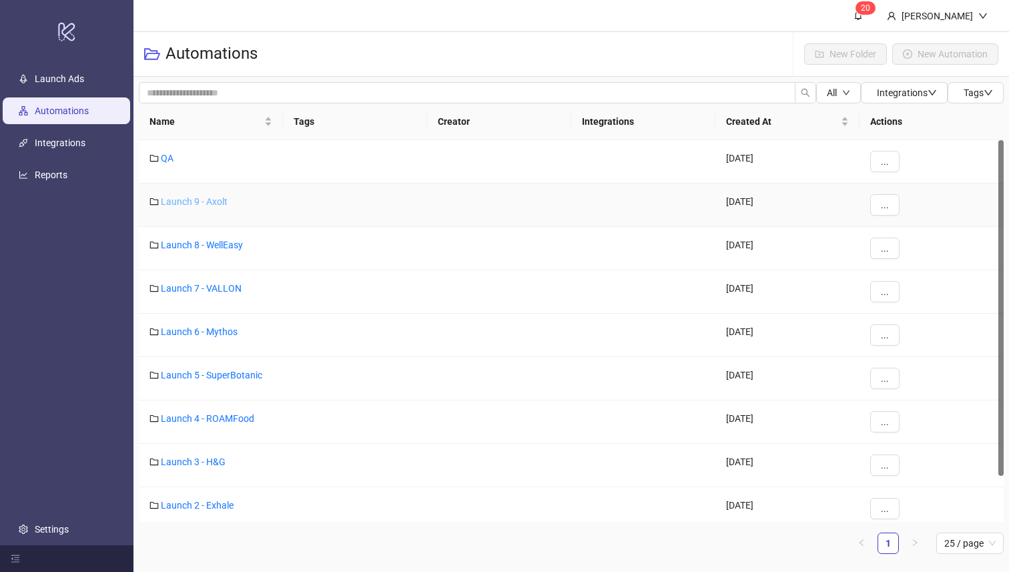
click at [204, 203] on link "Launch 9 - Axolt" at bounding box center [194, 201] width 67 height 11
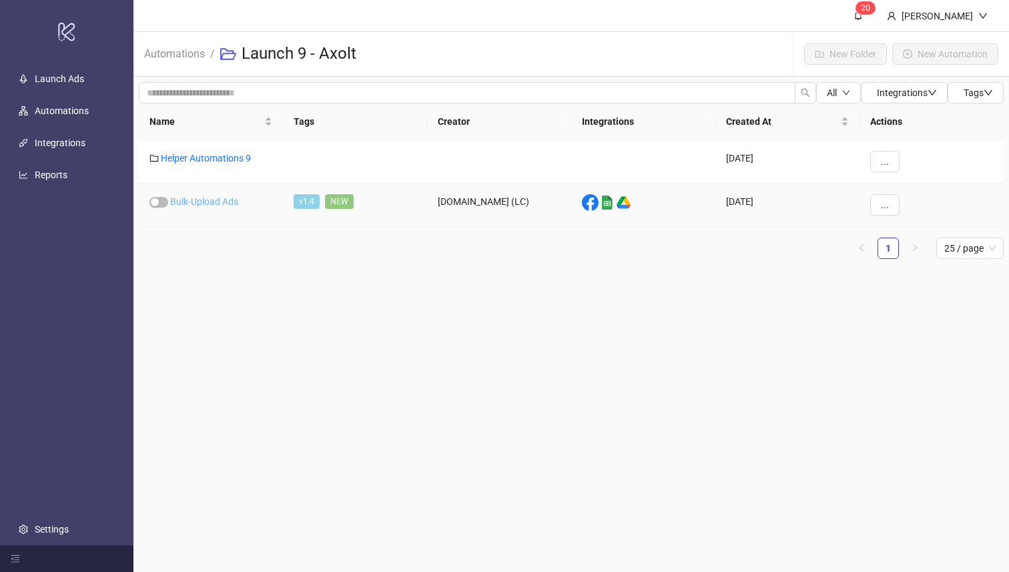
click at [215, 199] on link "Bulk-Upload Ads" at bounding box center [204, 201] width 68 height 11
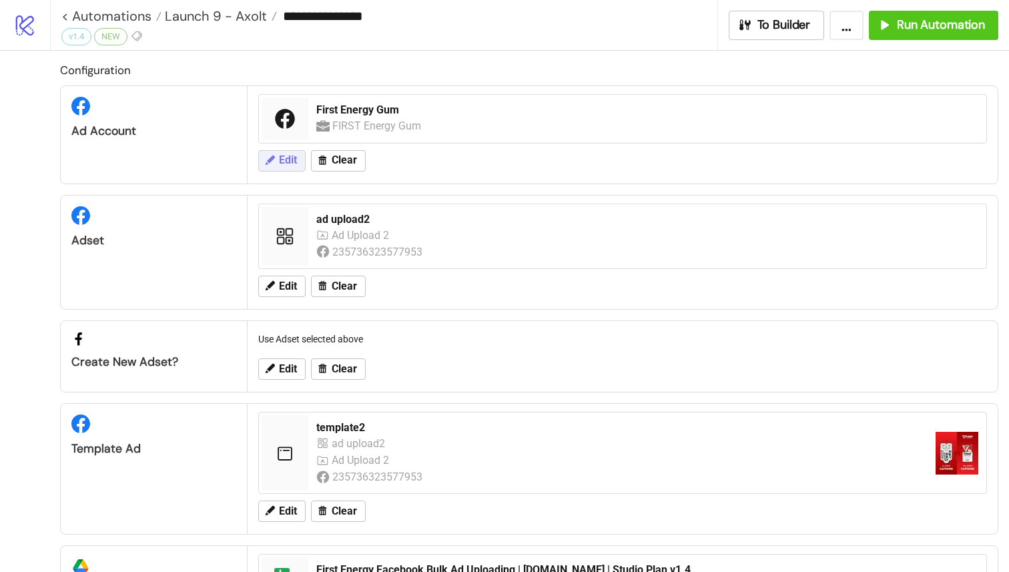
click at [273, 154] on icon at bounding box center [270, 160] width 12 height 12
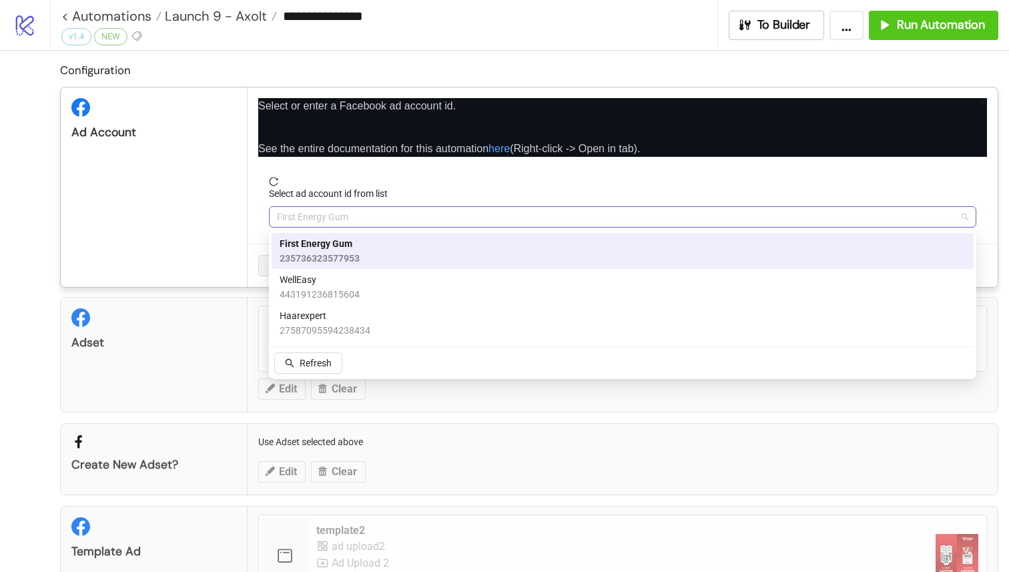
click at [365, 215] on span "First Energy Gum" at bounding box center [622, 217] width 691 height 20
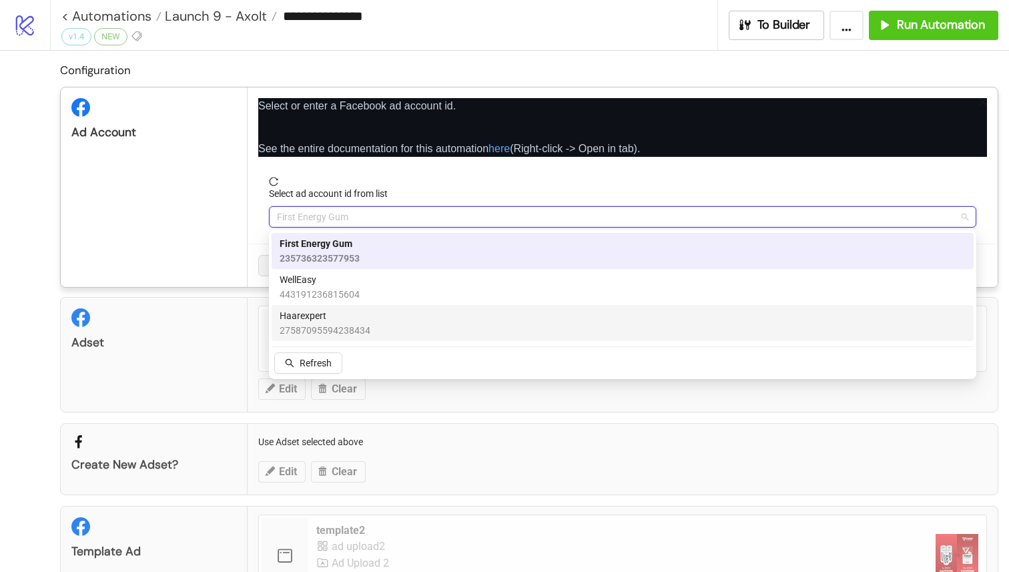
click at [359, 316] on span "Haarexpert" at bounding box center [325, 315] width 91 height 15
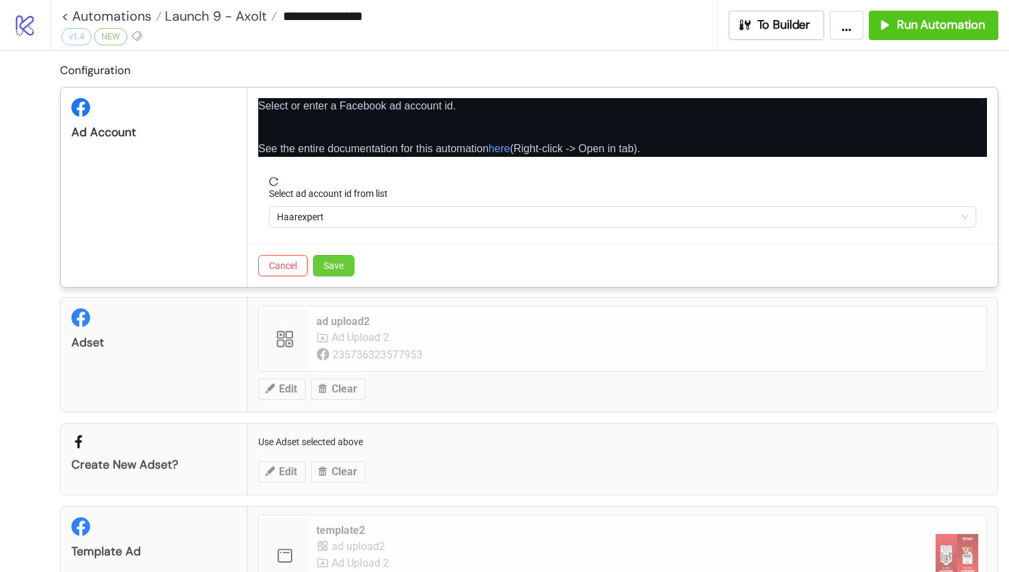
click at [338, 270] on span "Save" at bounding box center [334, 265] width 20 height 11
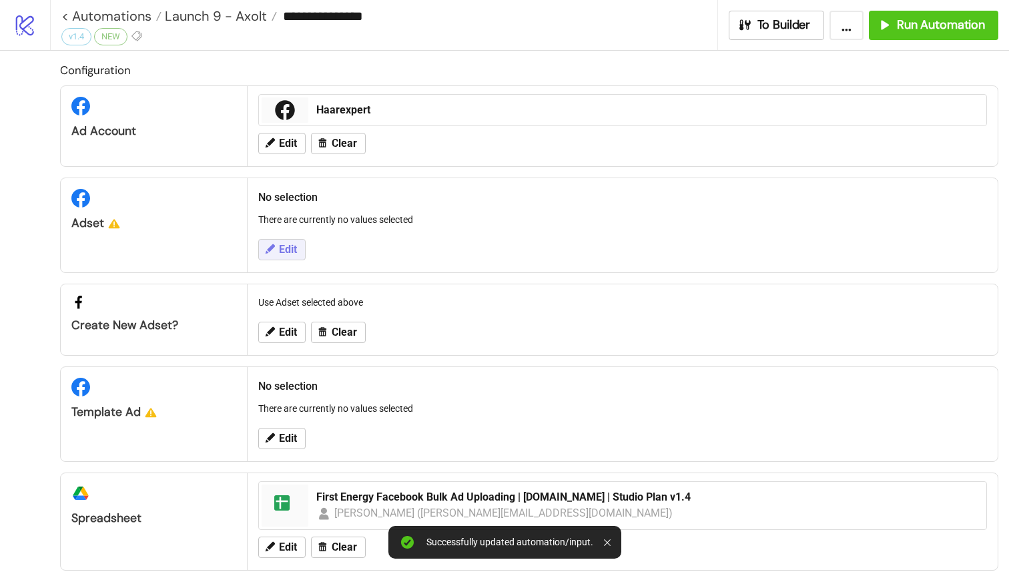
click at [293, 252] on span "Edit" at bounding box center [288, 250] width 18 height 12
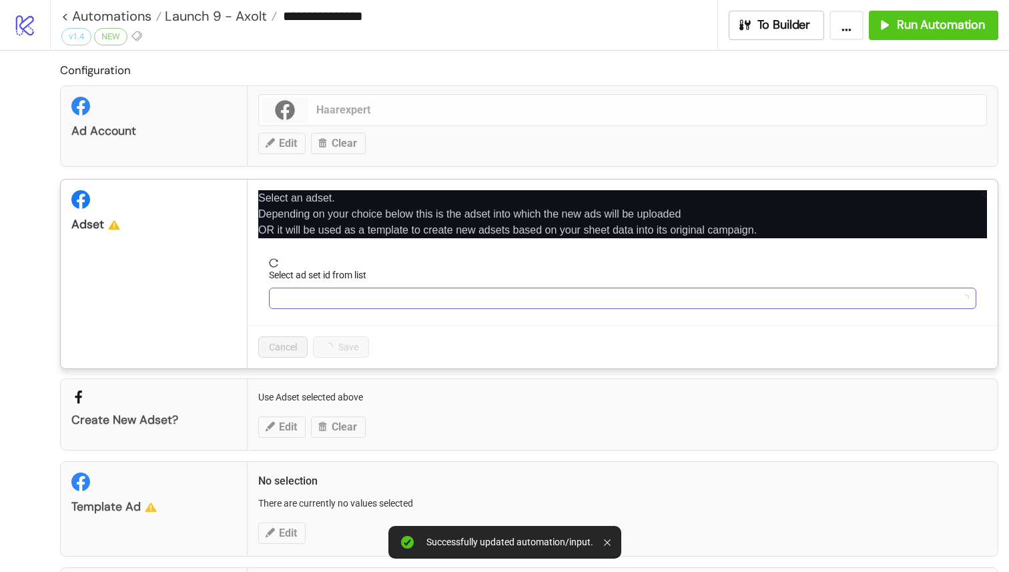
click at [324, 306] on input "Select ad set id from list" at bounding box center [616, 298] width 679 height 20
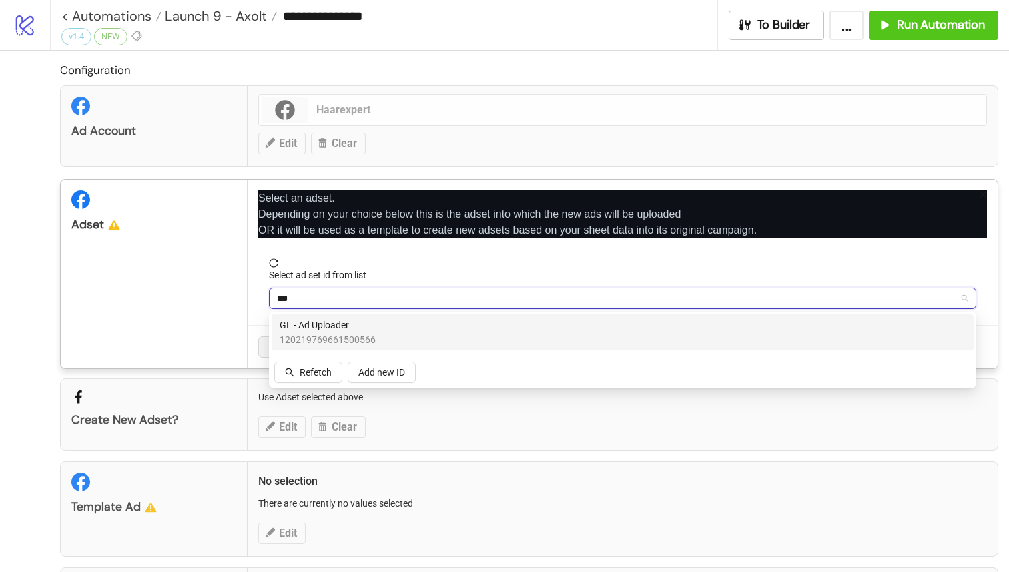
type input "****"
click at [446, 330] on div "GL - Ad Uploader 120219769661500566" at bounding box center [623, 332] width 686 height 29
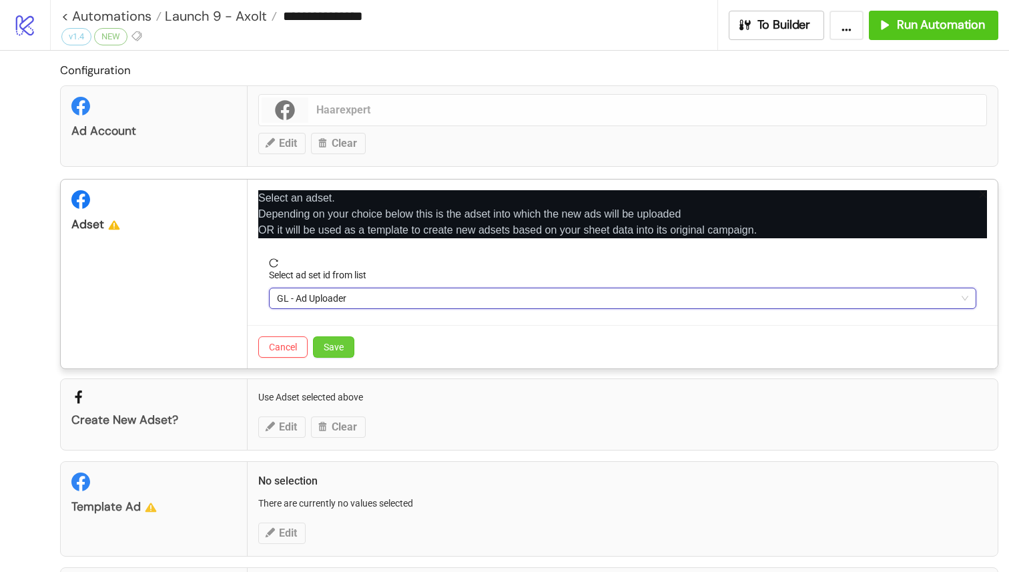
click at [332, 344] on span "Save" at bounding box center [334, 347] width 20 height 11
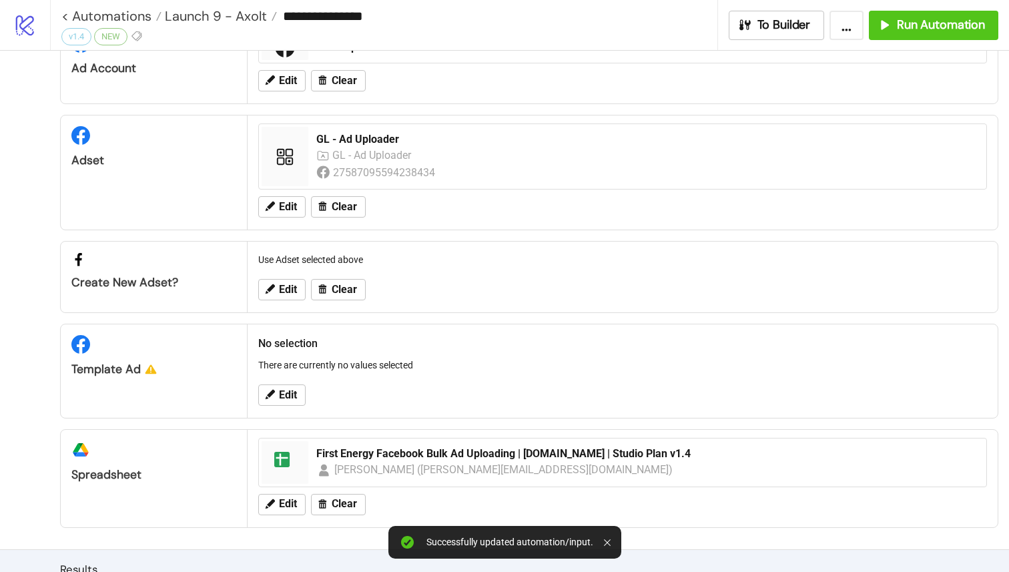
scroll to position [64, 0]
click at [288, 396] on span "Edit" at bounding box center [288, 394] width 18 height 12
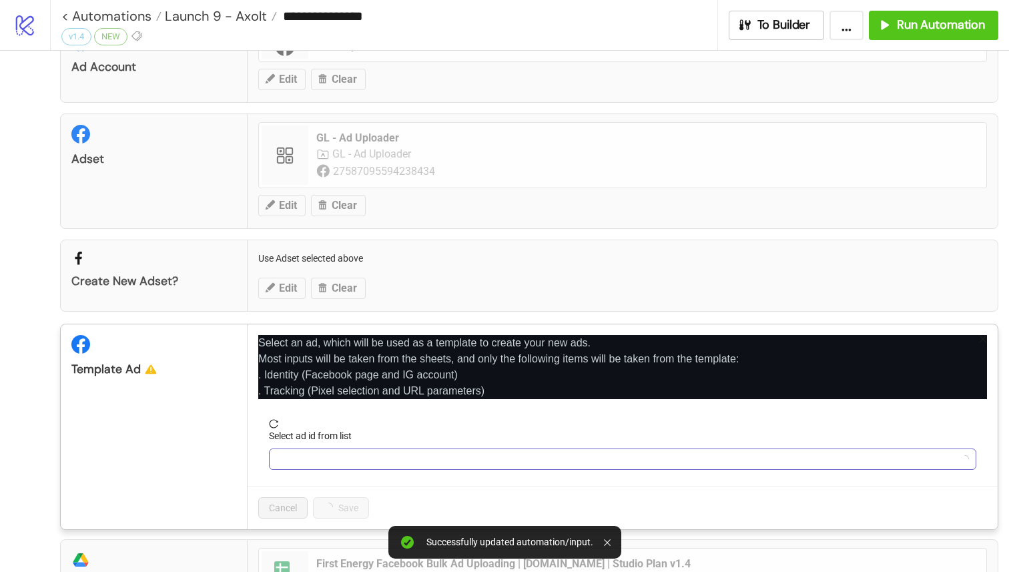
click at [336, 460] on input "Select ad id from list" at bounding box center [616, 459] width 679 height 20
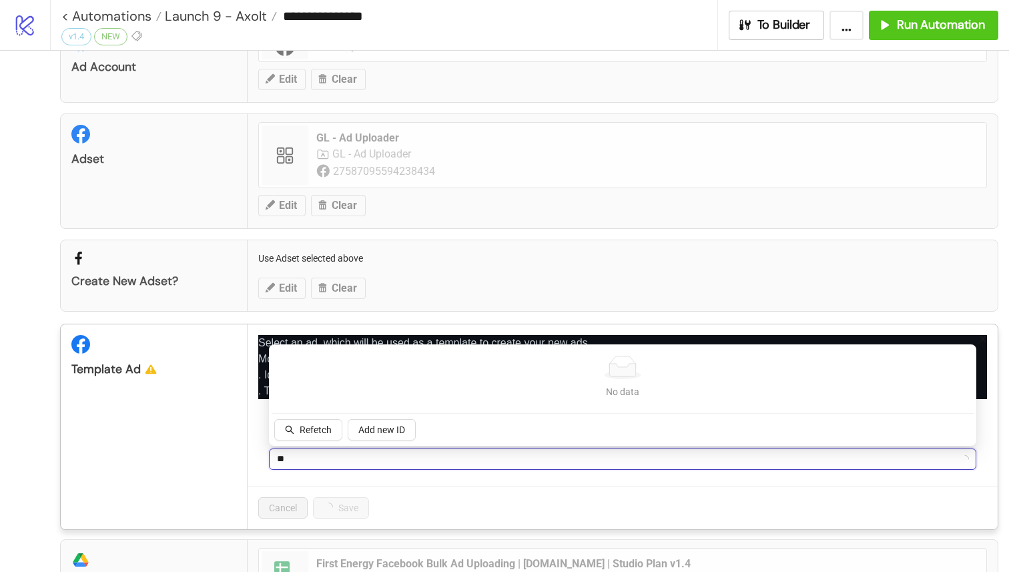
type input "***"
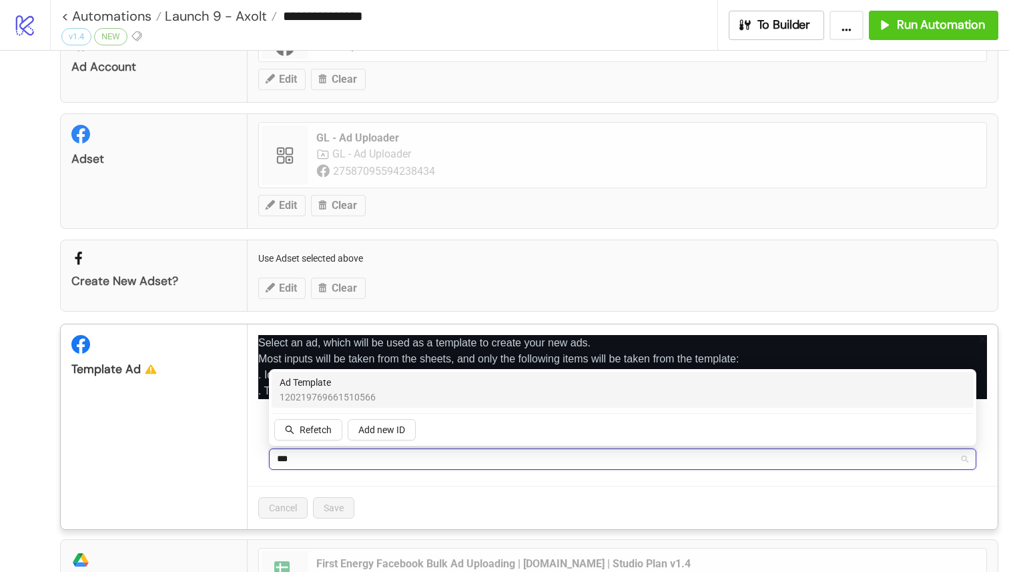
click at [421, 386] on div "Ad Template 120219769661510566" at bounding box center [623, 389] width 686 height 29
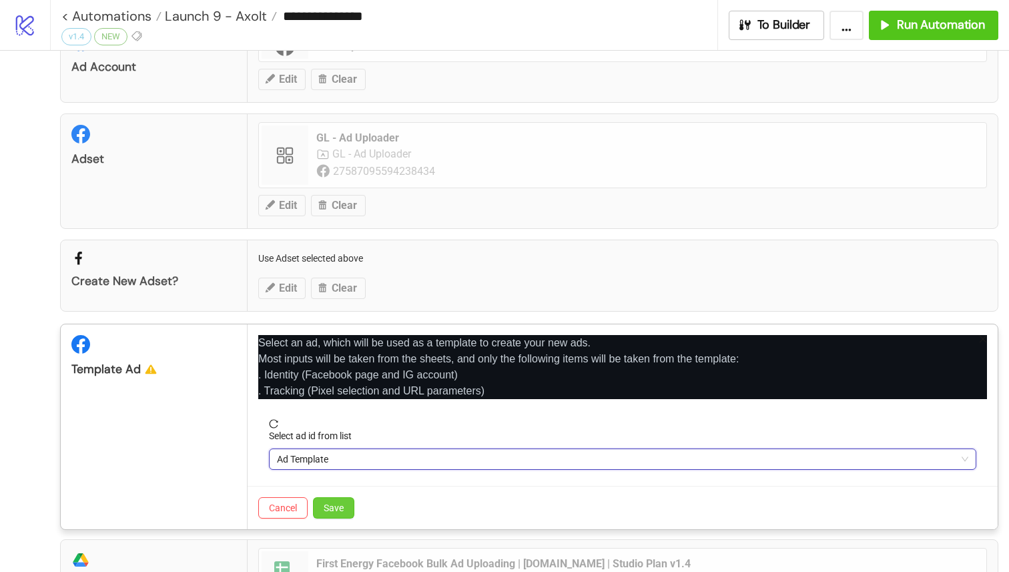
click at [335, 506] on span "Save" at bounding box center [334, 507] width 20 height 11
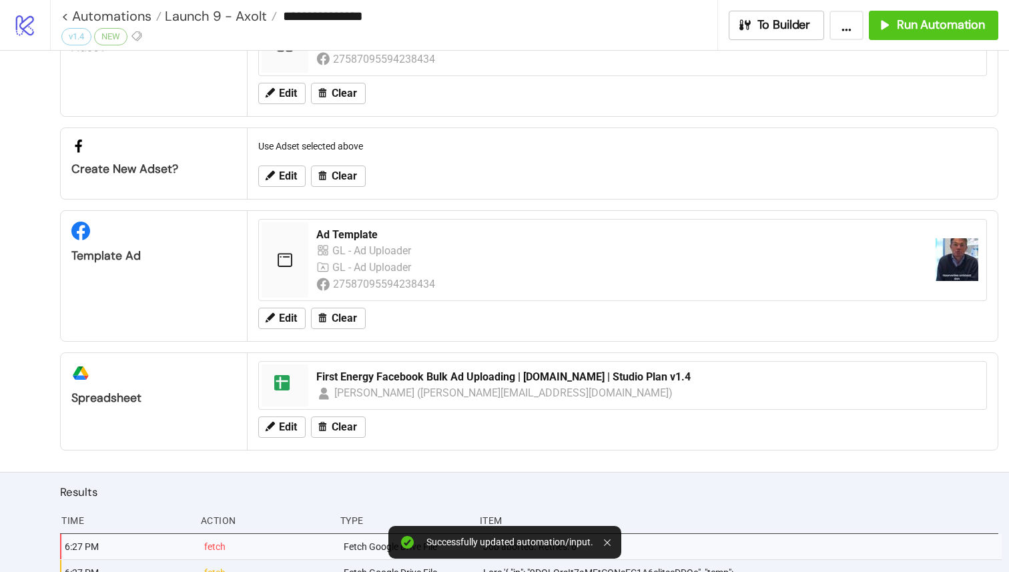
scroll to position [182, 0]
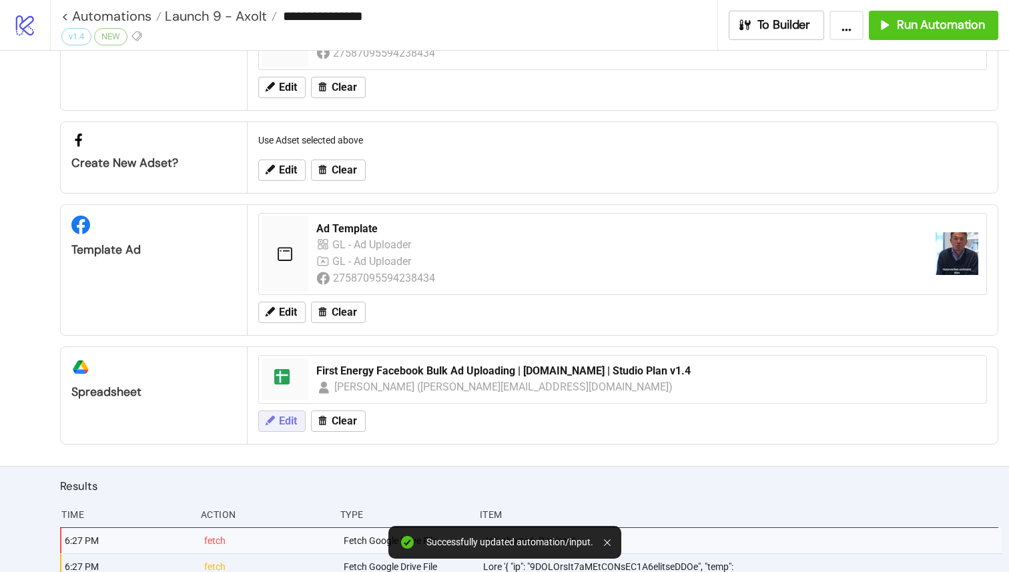
click at [288, 422] on span "Edit" at bounding box center [288, 421] width 18 height 12
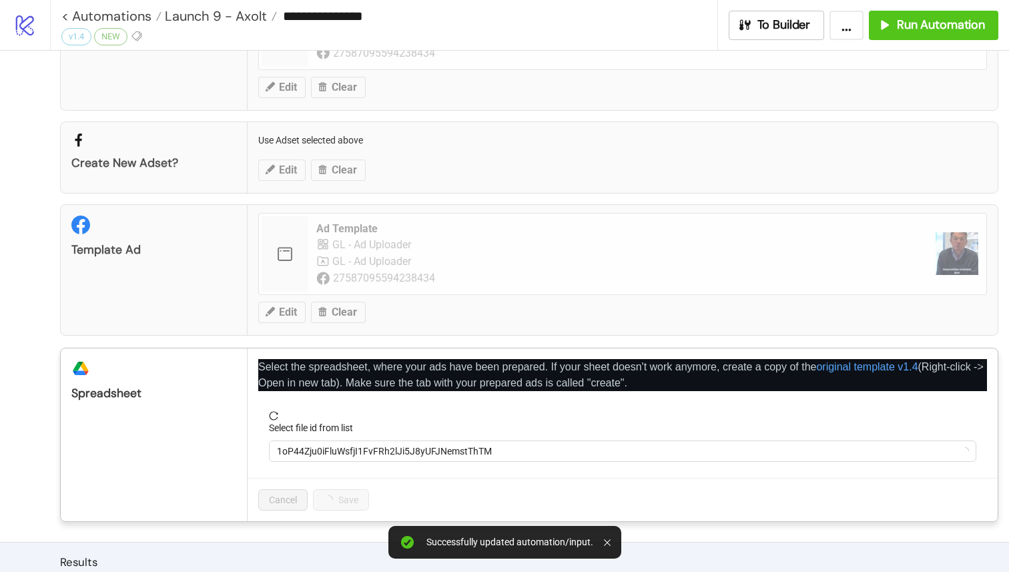
click at [336, 464] on form "Select file id from list 1oP44Zju0iFluWsfjI1FvFRh2lJi5J8yUFJNemstThTM" at bounding box center [622, 444] width 729 height 67
click at [365, 452] on span "1oP44Zju0iFluWsfjI1FvFRh2lJi5J8yUFJNemstThTM" at bounding box center [622, 451] width 691 height 20
click at [378, 451] on span "First Energy Facebook Bulk Ad Uploading | [DOMAIN_NAME] | Studio Plan v1.4" at bounding box center [622, 451] width 691 height 20
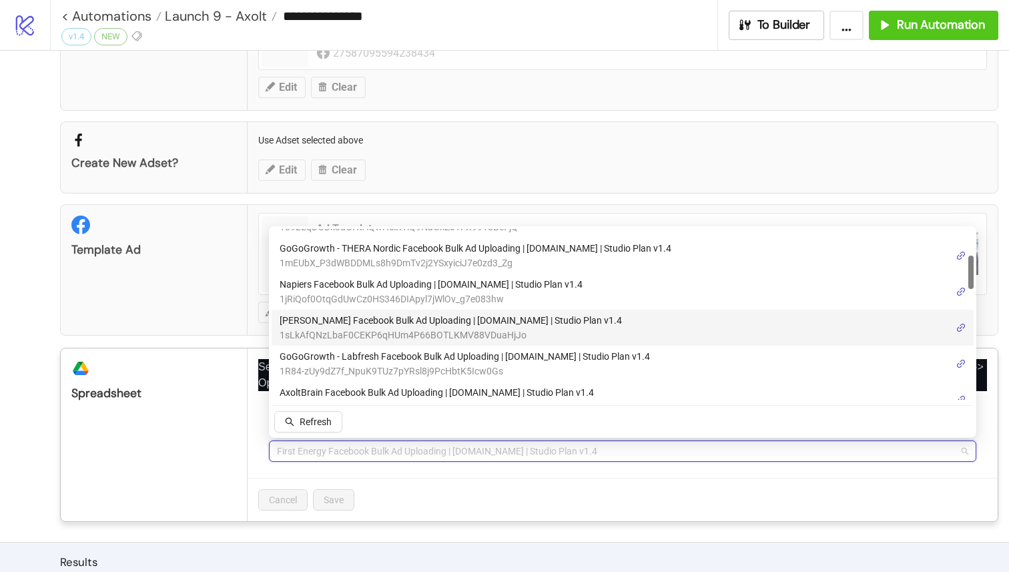
scroll to position [131, 0]
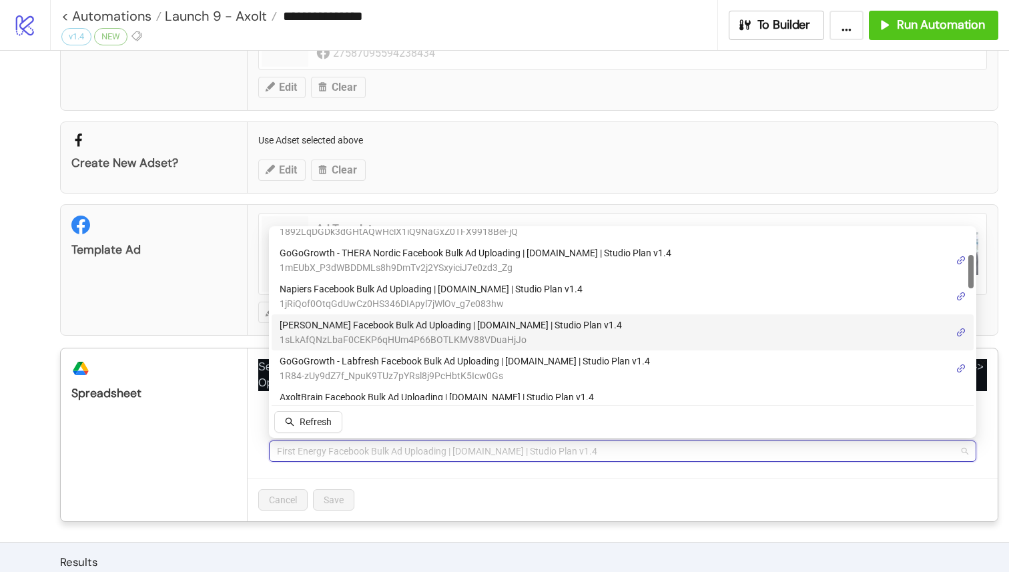
click at [365, 330] on span "[PERSON_NAME] Facebook Bulk Ad Uploading | [DOMAIN_NAME] | Studio Plan v1.4" at bounding box center [451, 325] width 342 height 15
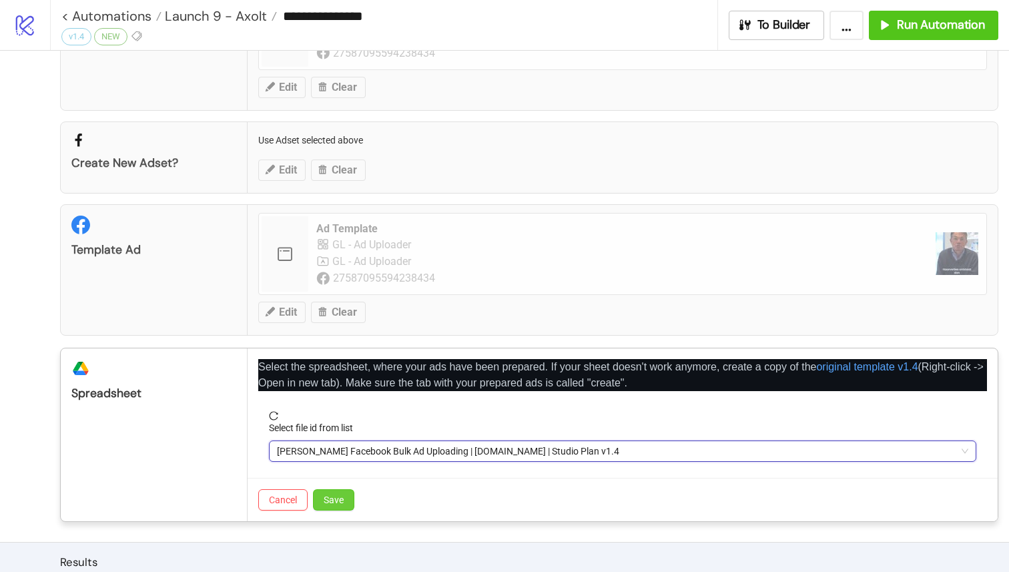
click at [348, 504] on button "Save" at bounding box center [333, 499] width 41 height 21
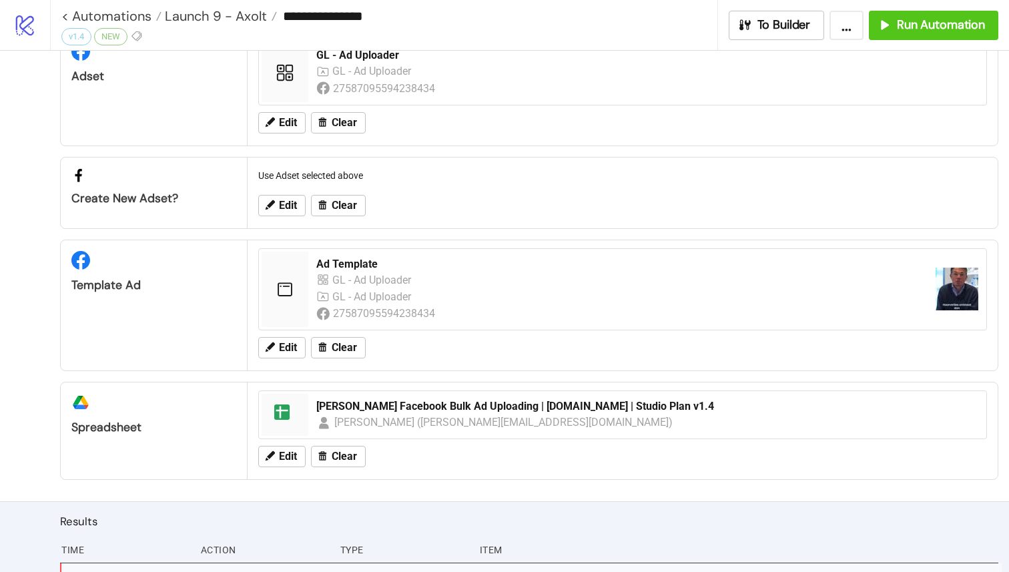
scroll to position [195, 0]
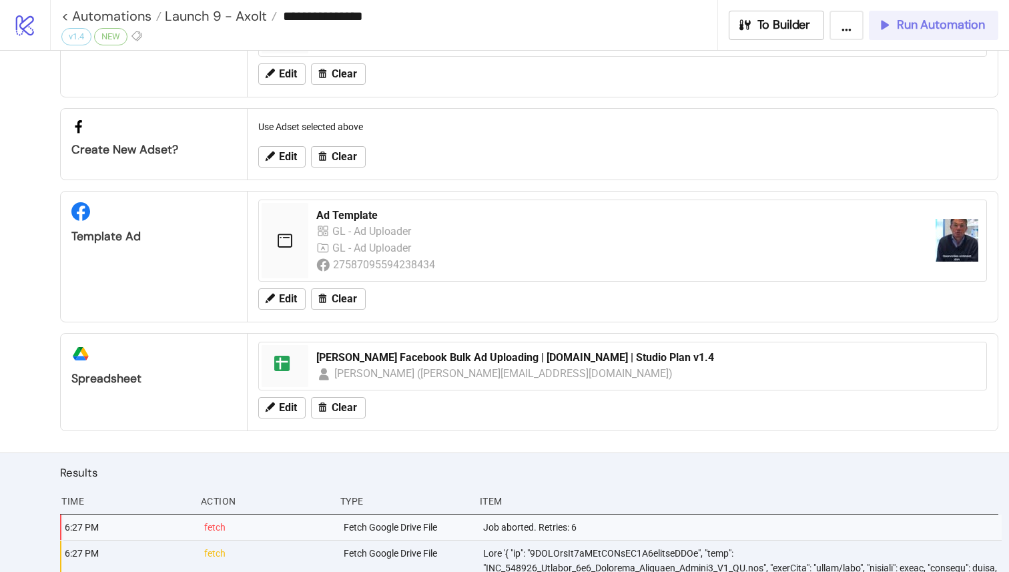
click at [951, 27] on span "Run Automation" at bounding box center [941, 24] width 88 height 15
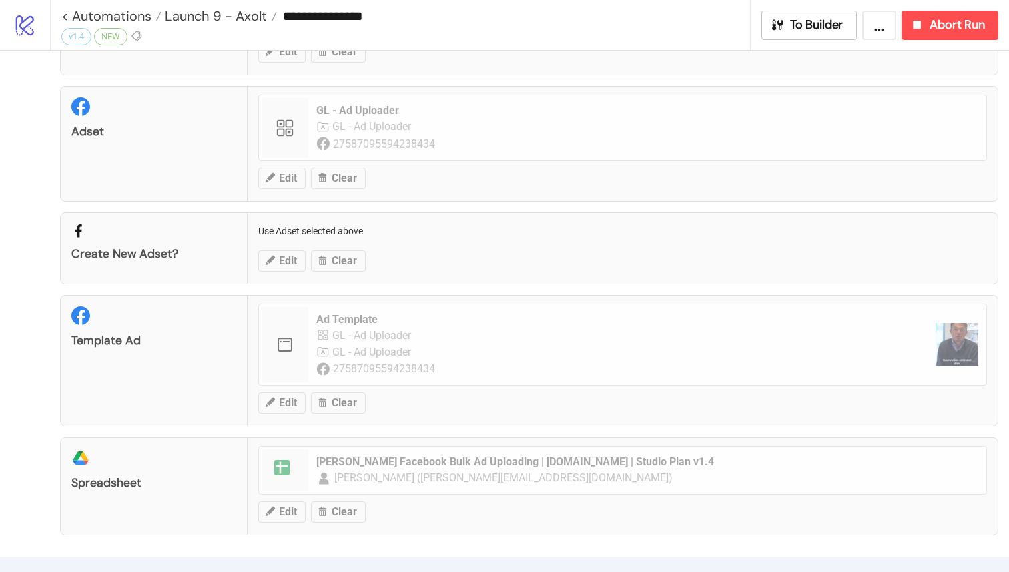
scroll to position [59, 0]
